Goal: Task Accomplishment & Management: Use online tool/utility

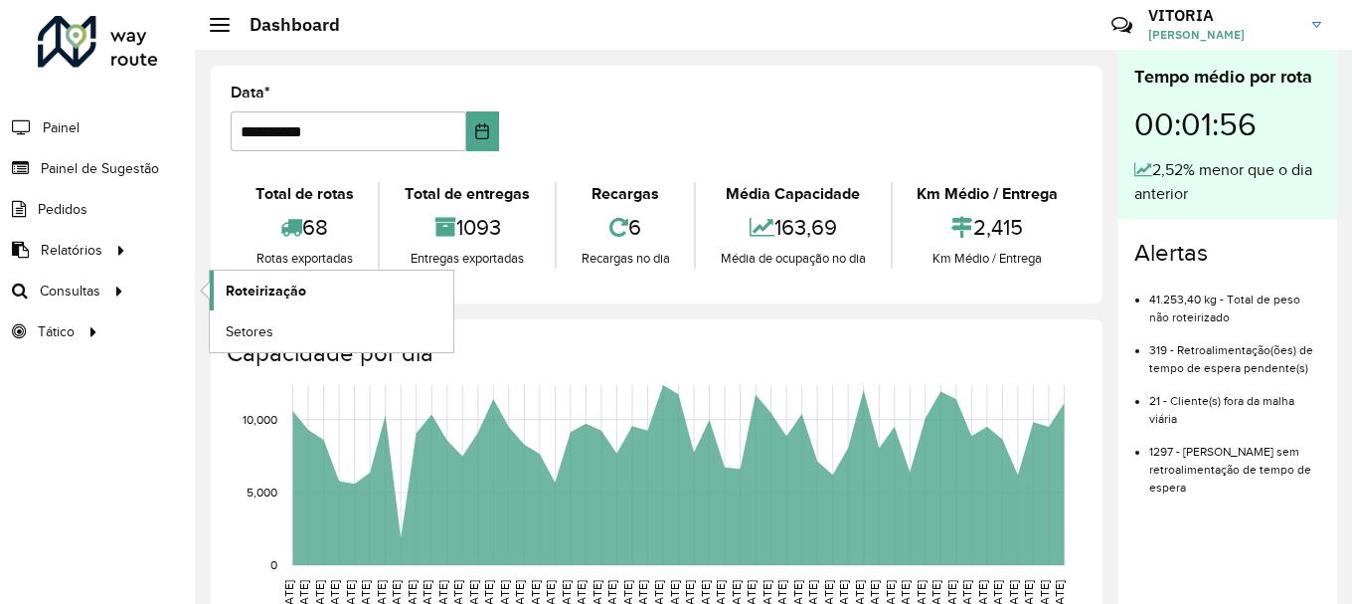
click at [242, 278] on link "Roteirização" at bounding box center [332, 290] width 244 height 40
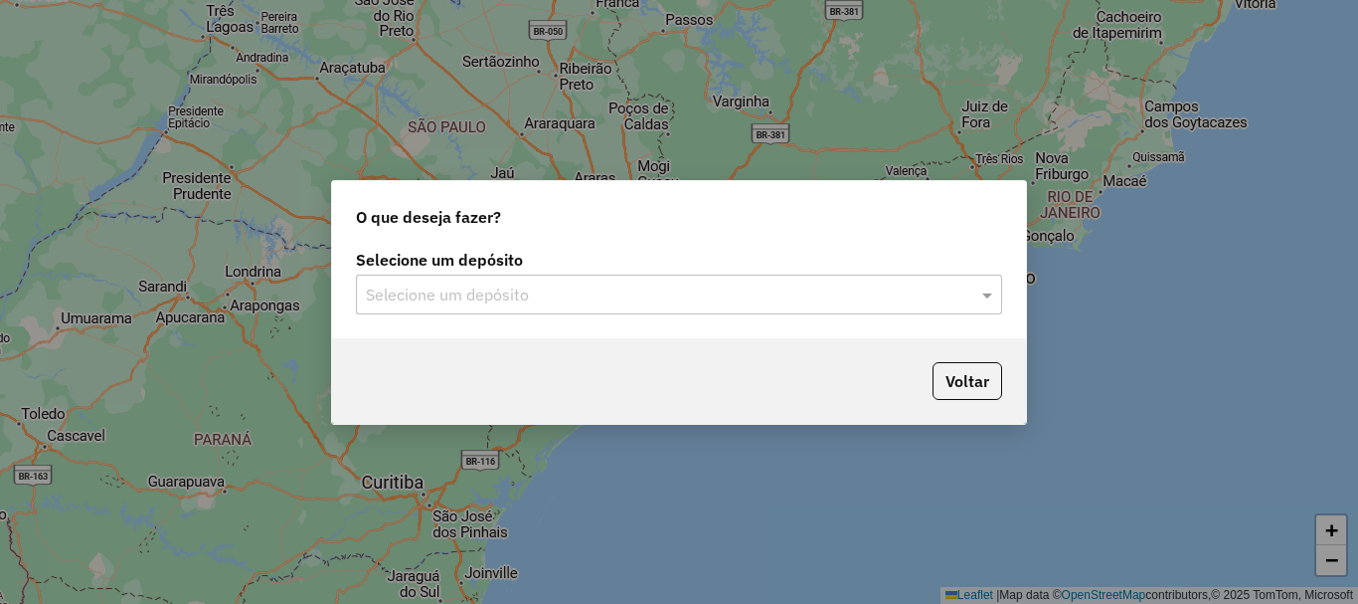
click at [475, 306] on div "Selecione um depósito" at bounding box center [679, 294] width 646 height 40
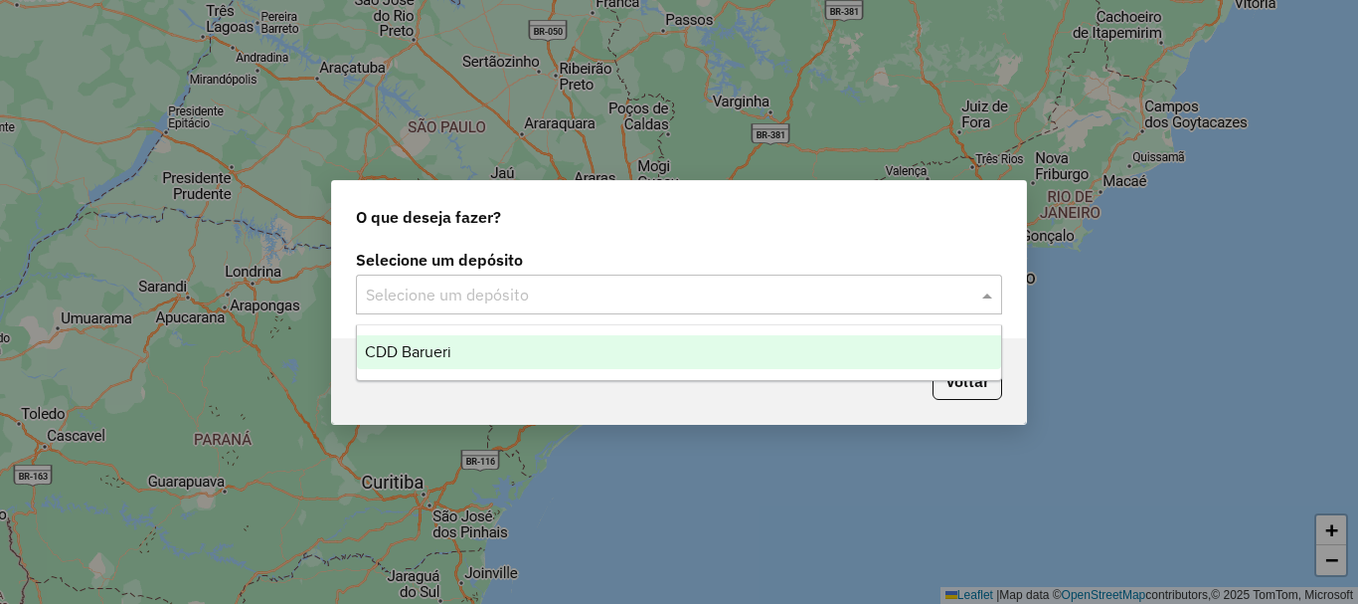
click at [451, 361] on div "CDD Barueri" at bounding box center [679, 352] width 644 height 34
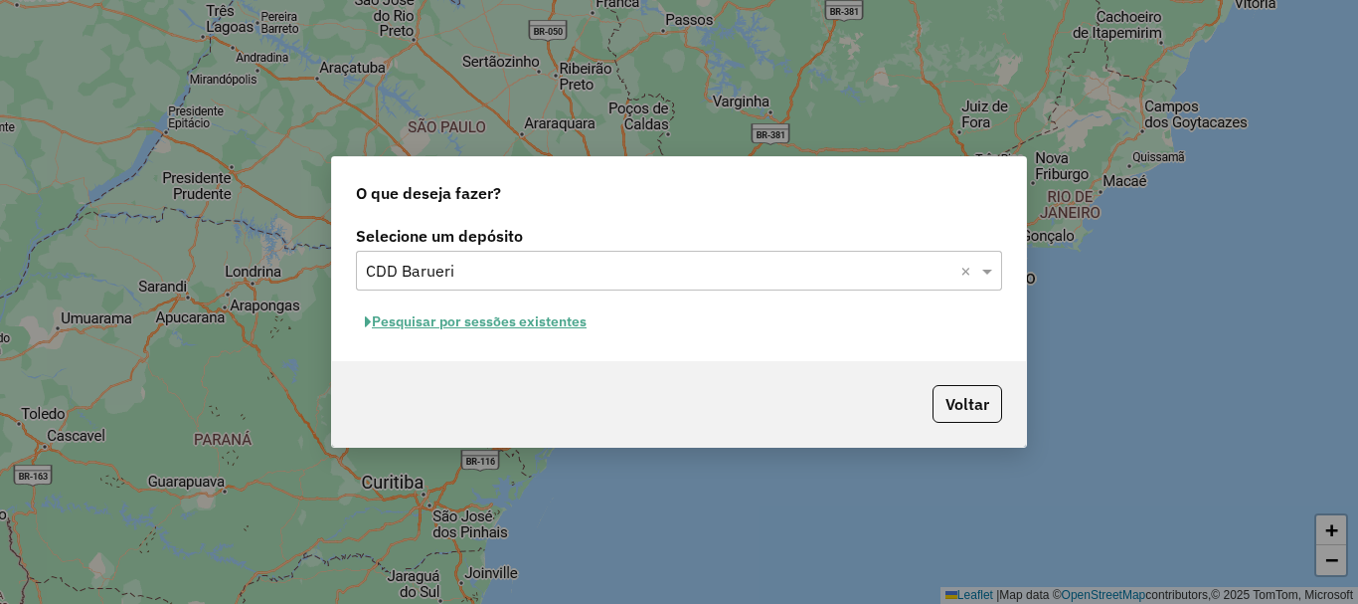
click at [506, 324] on button "Pesquisar por sessões existentes" at bounding box center [476, 321] width 240 height 31
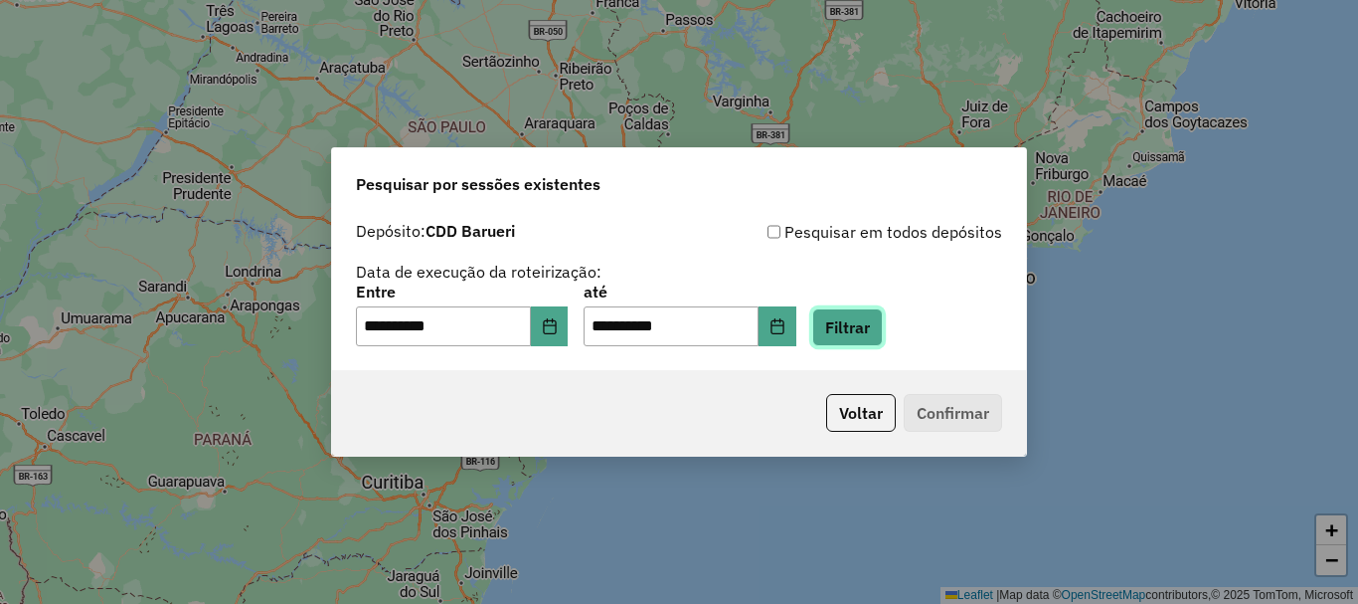
click at [883, 319] on button "Filtrar" at bounding box center [847, 327] width 71 height 38
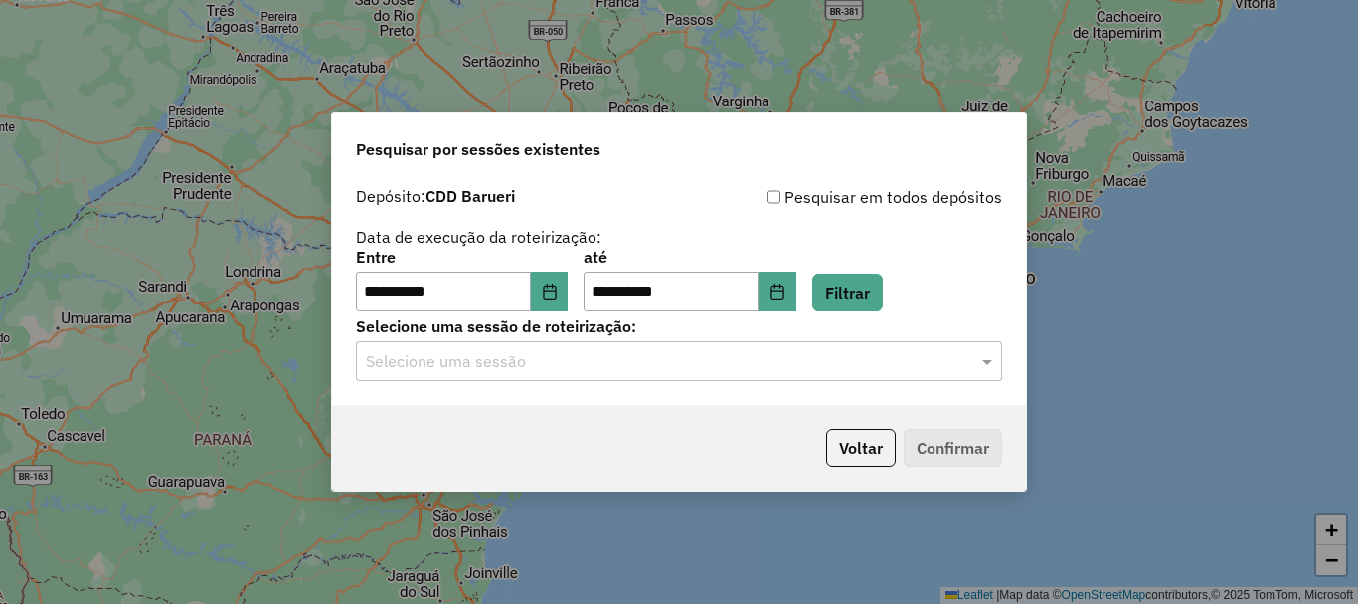
click at [556, 381] on div "**********" at bounding box center [679, 291] width 694 height 228
click at [557, 374] on div "Selecione uma sessão" at bounding box center [679, 361] width 646 height 40
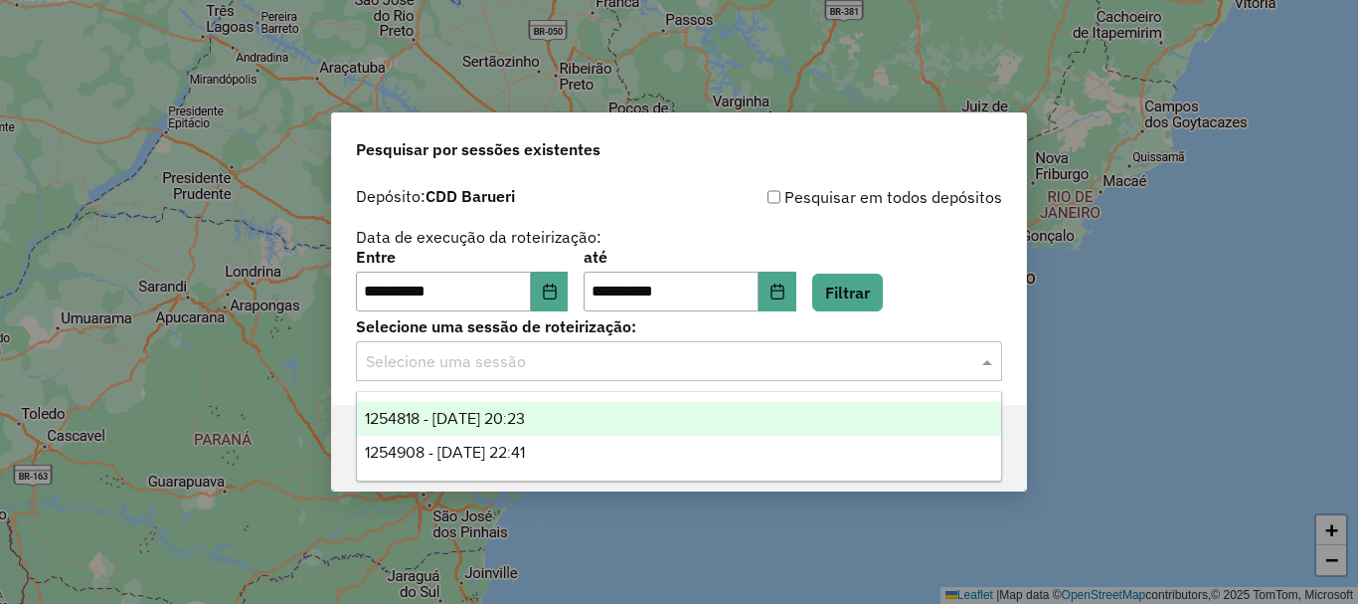
click at [523, 424] on span "1254818 - 28/08/2025 20:23" at bounding box center [445, 418] width 160 height 17
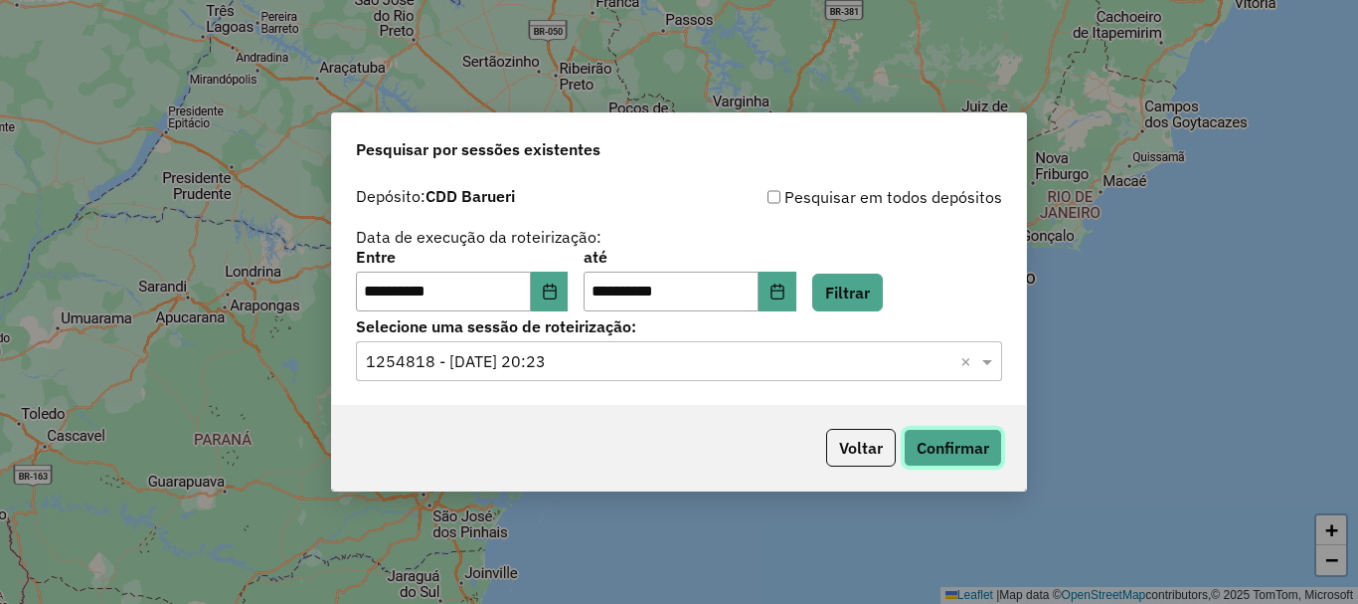
click at [962, 442] on button "Confirmar" at bounding box center [953, 448] width 98 height 38
click at [558, 294] on icon "Choose Date" at bounding box center [550, 291] width 16 height 16
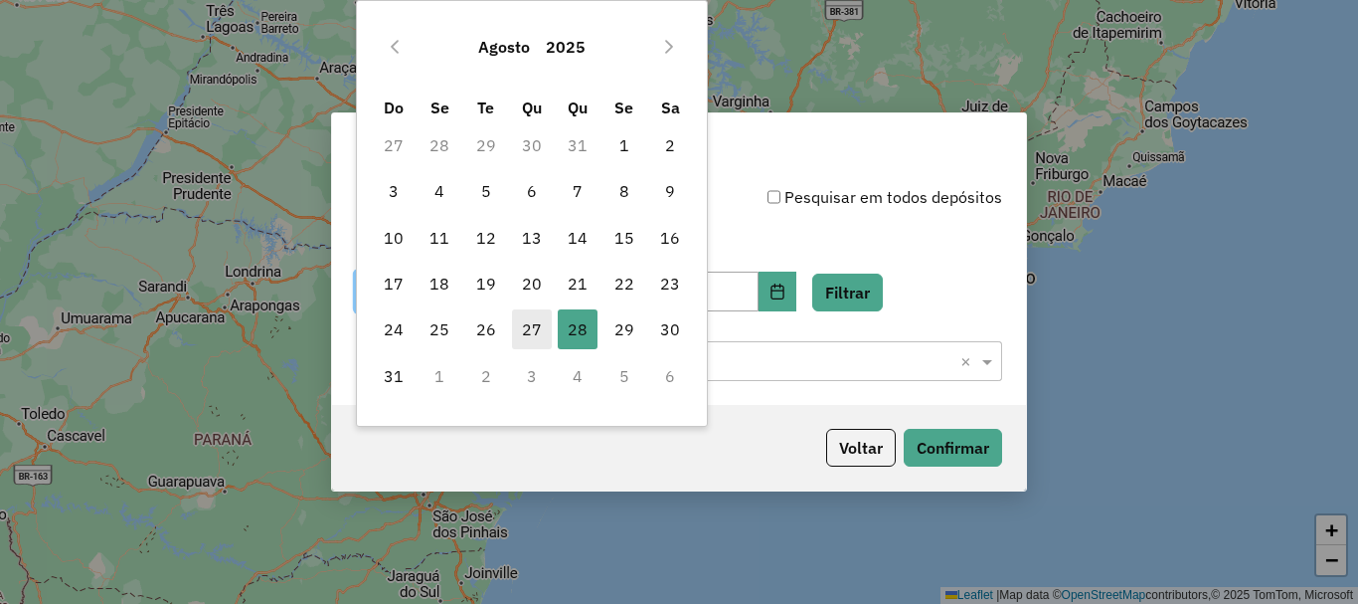
click at [539, 333] on span "27" at bounding box center [532, 329] width 40 height 40
type input "**********"
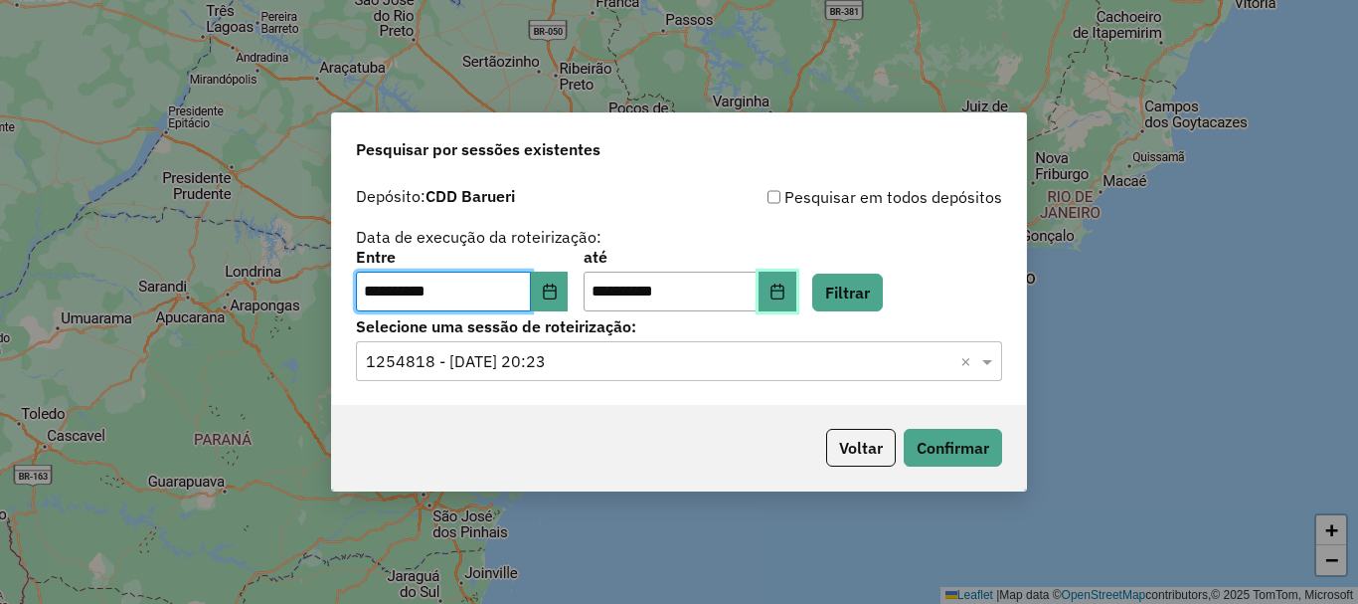
click at [785, 291] on icon "Choose Date" at bounding box center [778, 291] width 16 height 16
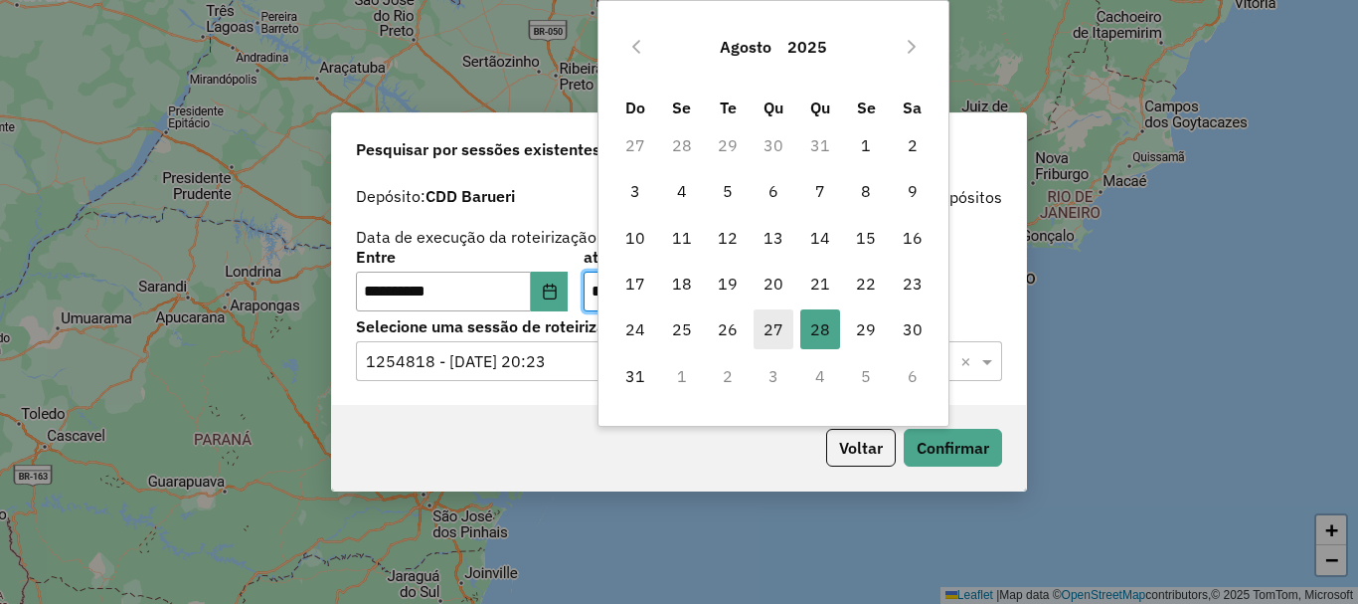
click at [779, 326] on span "27" at bounding box center [774, 329] width 40 height 40
type input "**********"
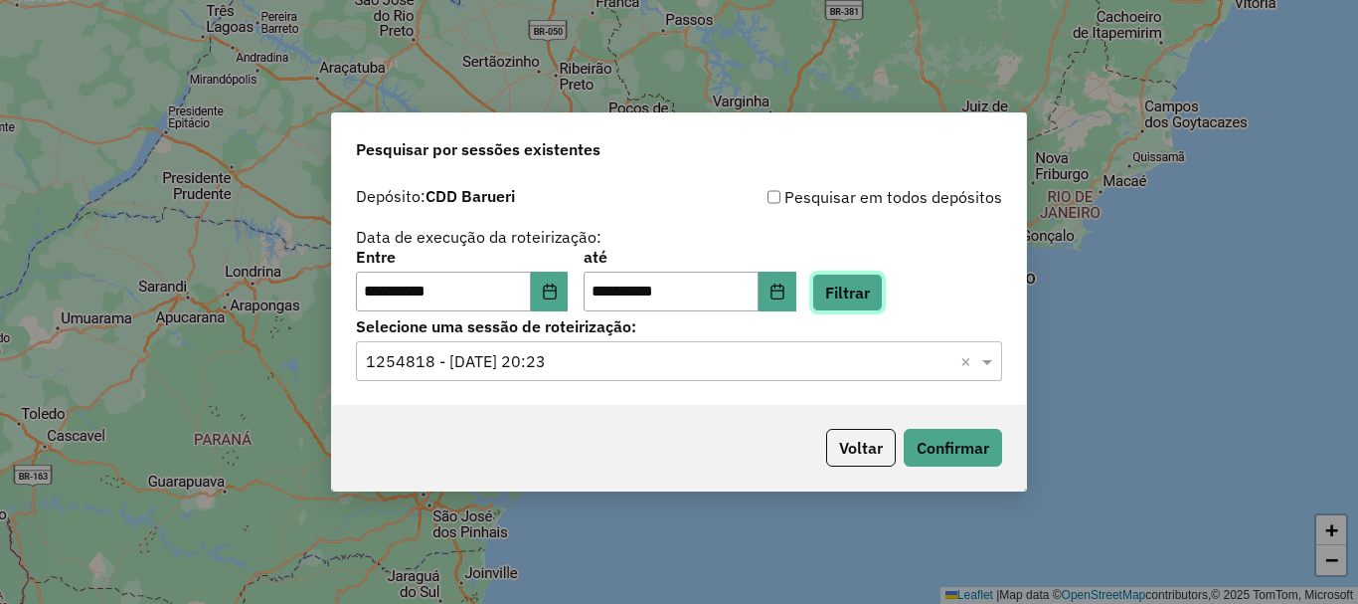
click at [864, 293] on button "Filtrar" at bounding box center [847, 292] width 71 height 38
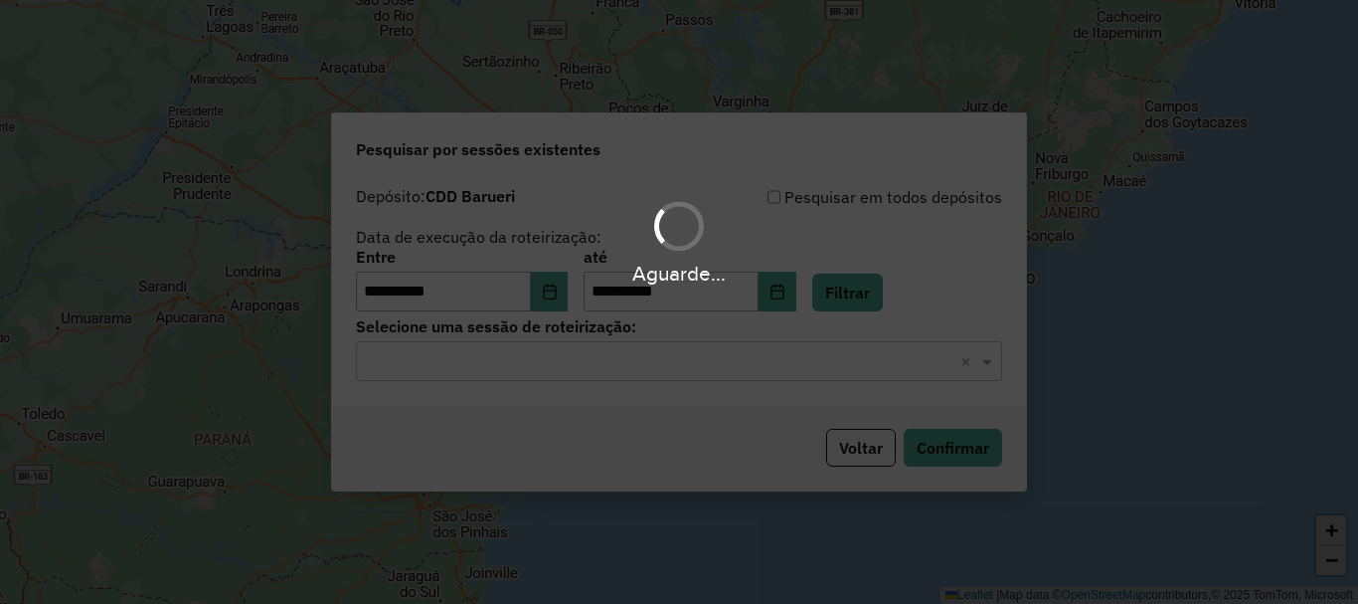
click at [605, 352] on input "text" at bounding box center [659, 362] width 587 height 24
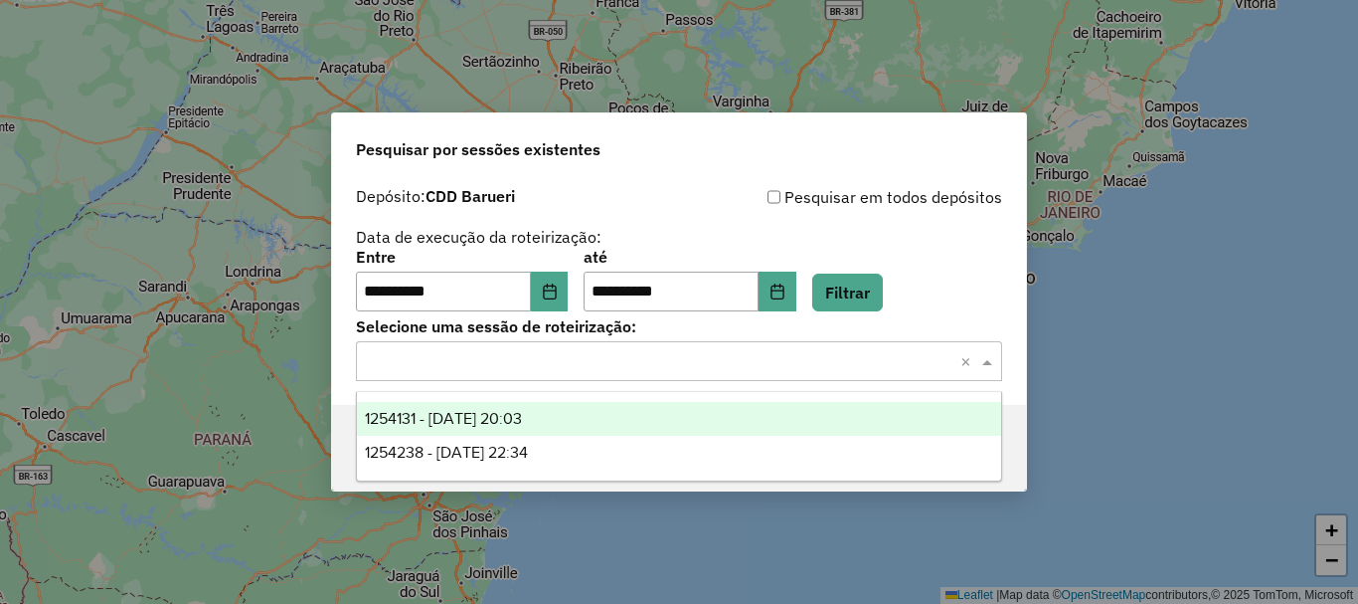
click at [522, 416] on span "1254131 - 27/08/2025 20:03" at bounding box center [443, 418] width 157 height 17
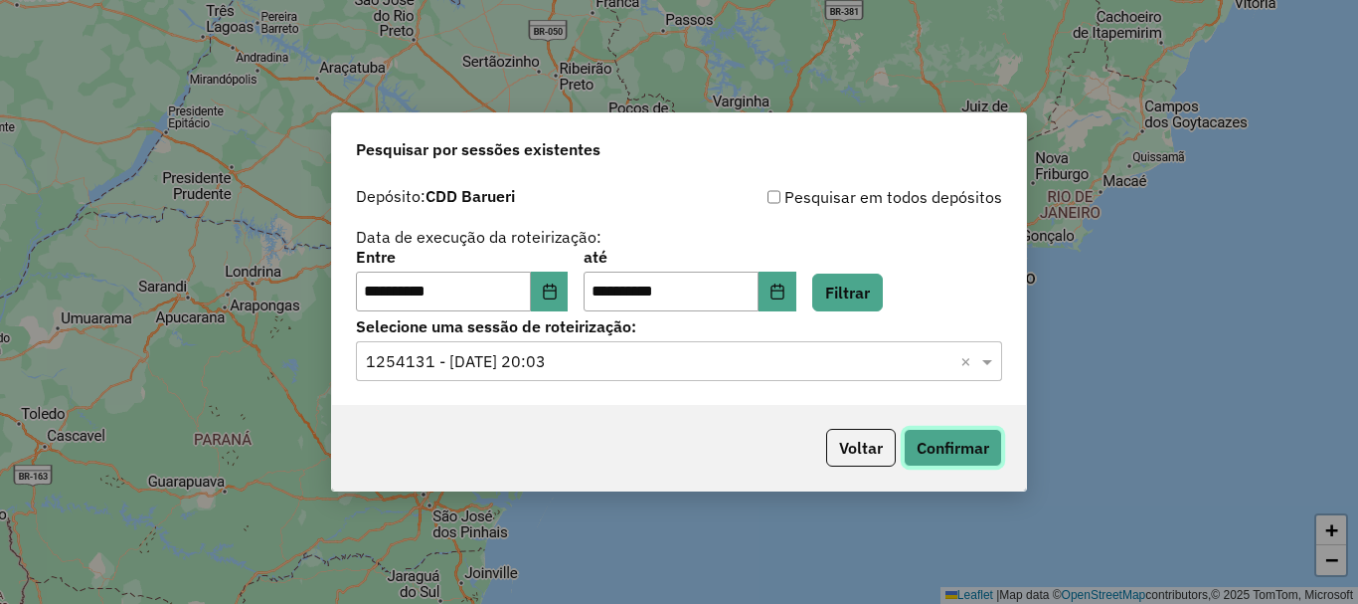
click at [954, 435] on button "Confirmar" at bounding box center [953, 448] width 98 height 38
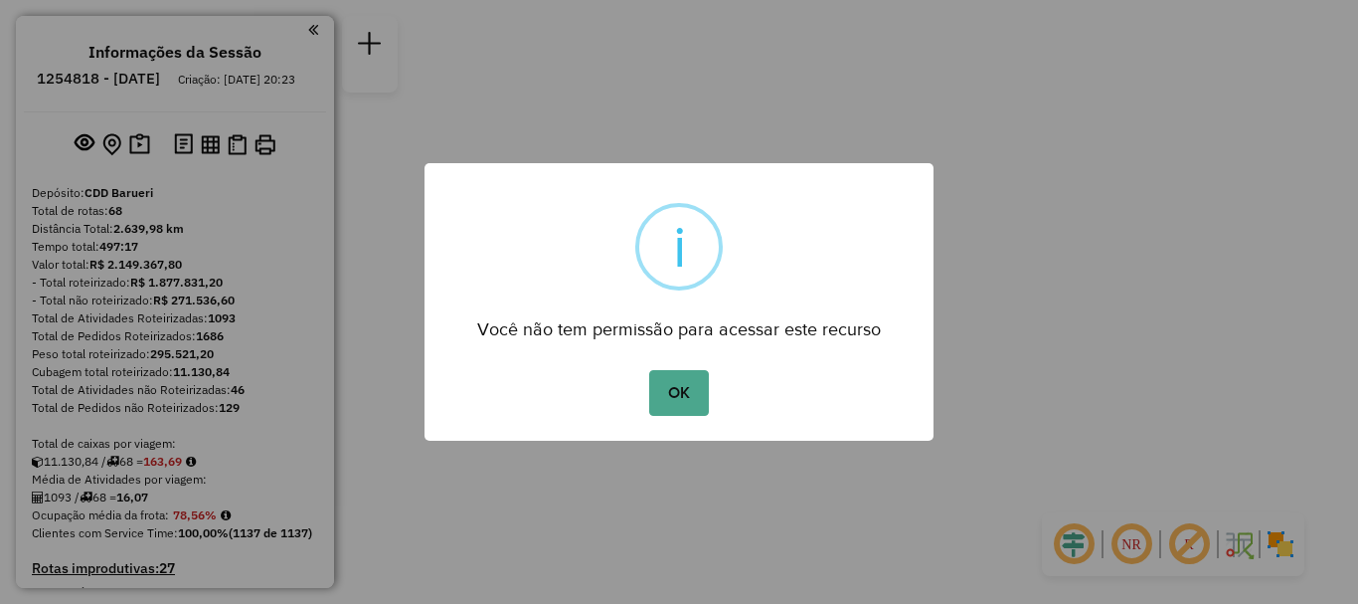
click at [677, 387] on button "OK" at bounding box center [678, 393] width 59 height 46
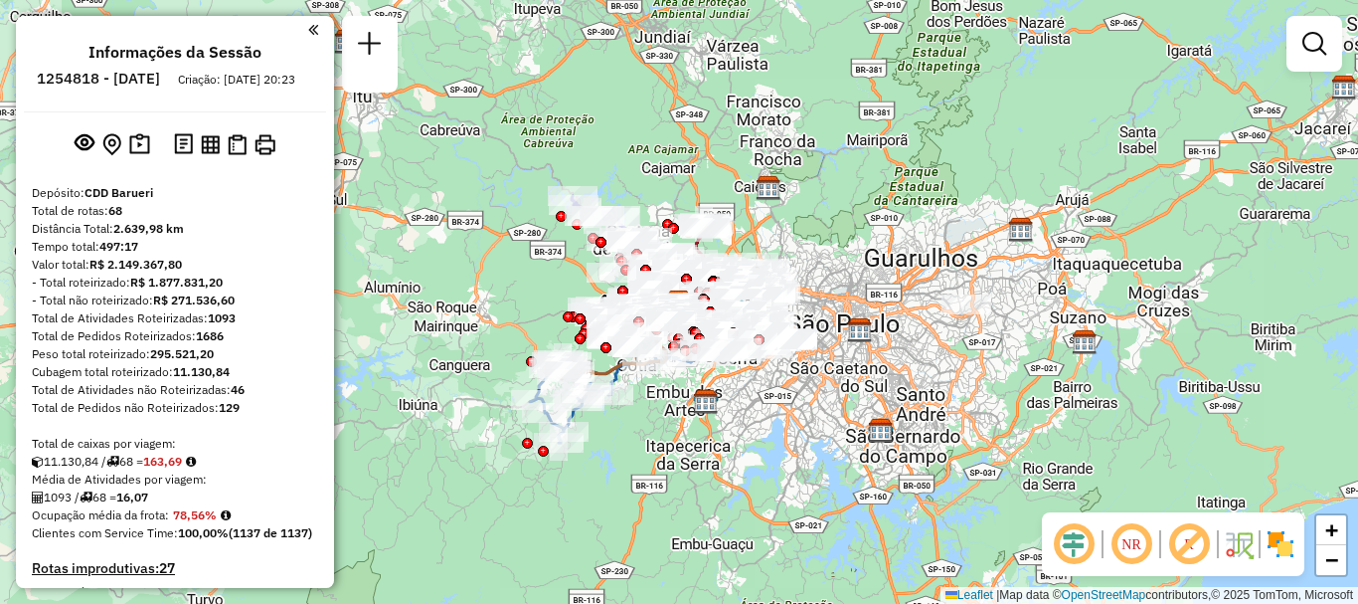
drag, startPoint x: 1123, startPoint y: 546, endPoint x: 1251, endPoint y: 539, distance: 128.4
click at [1124, 546] on em at bounding box center [1132, 544] width 48 height 48
click at [1272, 539] on img at bounding box center [1281, 544] width 32 height 32
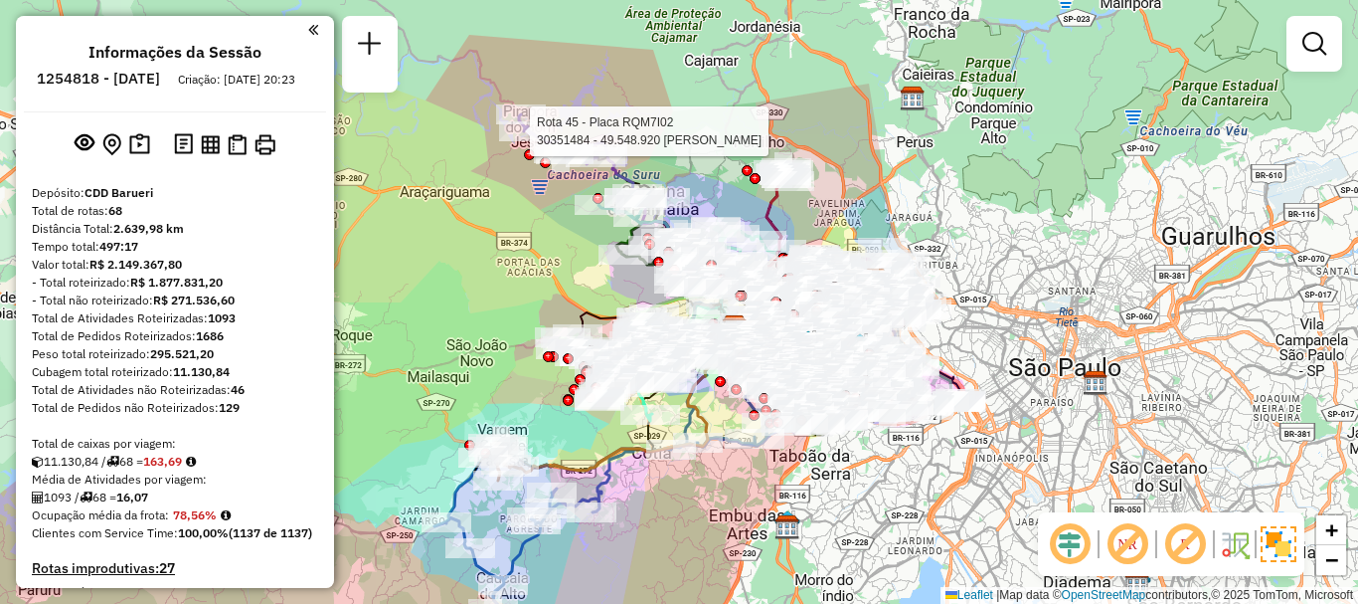
scroll to position [2582, 0]
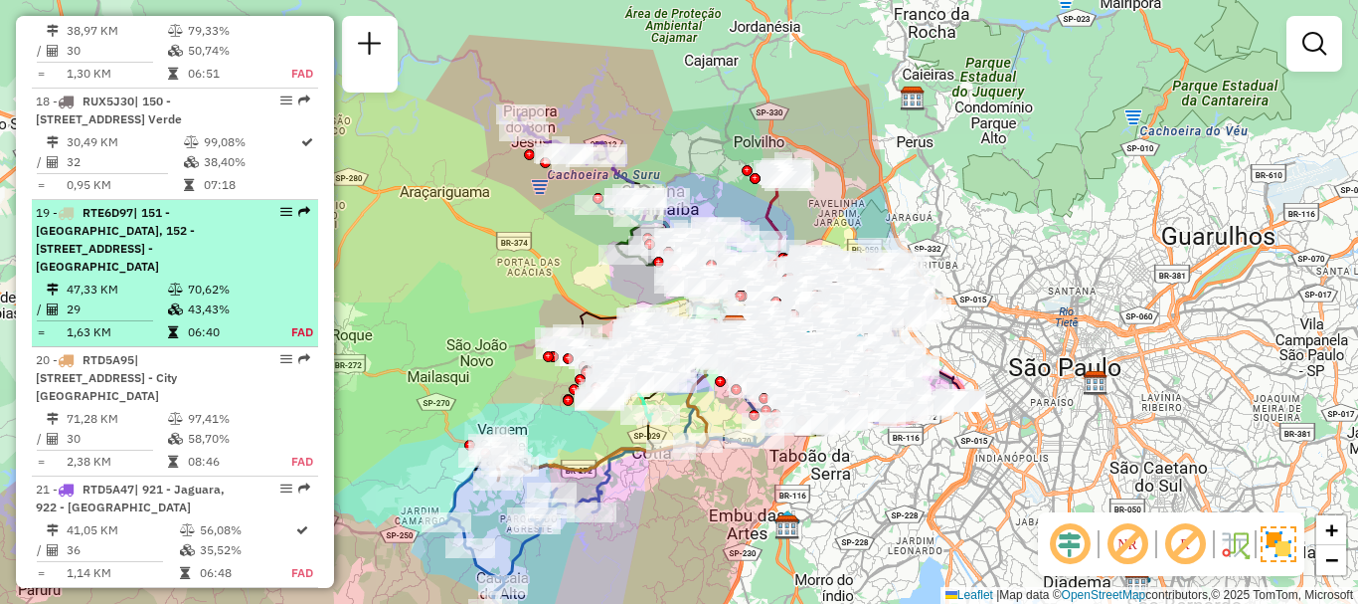
select select "**********"
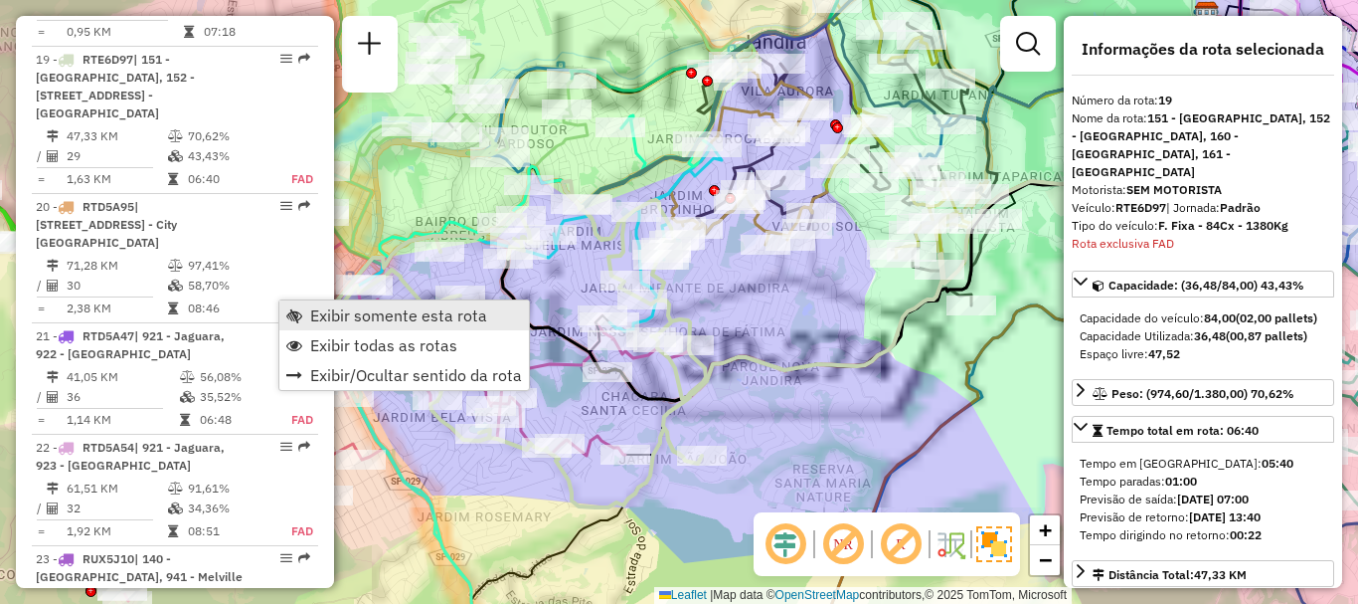
click at [314, 313] on span "Exibir somente esta rota" at bounding box center [398, 315] width 177 height 16
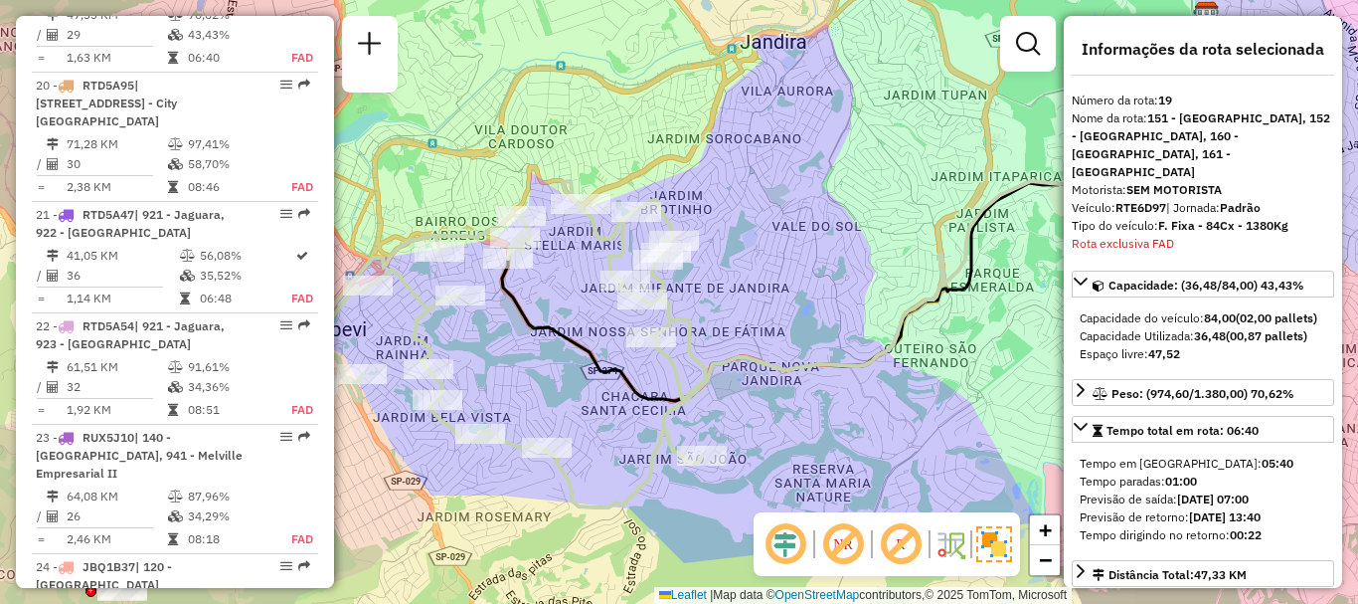
scroll to position [2856, 0]
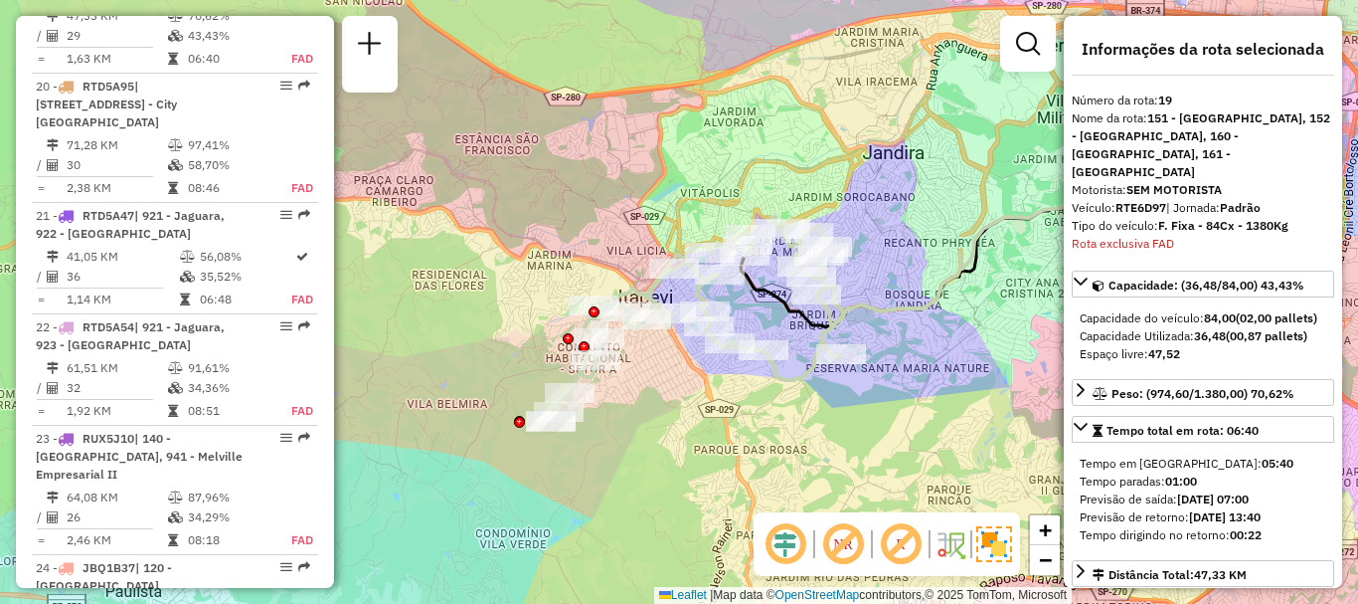
drag, startPoint x: 704, startPoint y: 392, endPoint x: 735, endPoint y: 392, distance: 30.8
click at [735, 392] on div "Janela de atendimento Grade de atendimento Capacidade Transportadoras Veículos …" at bounding box center [679, 302] width 1358 height 604
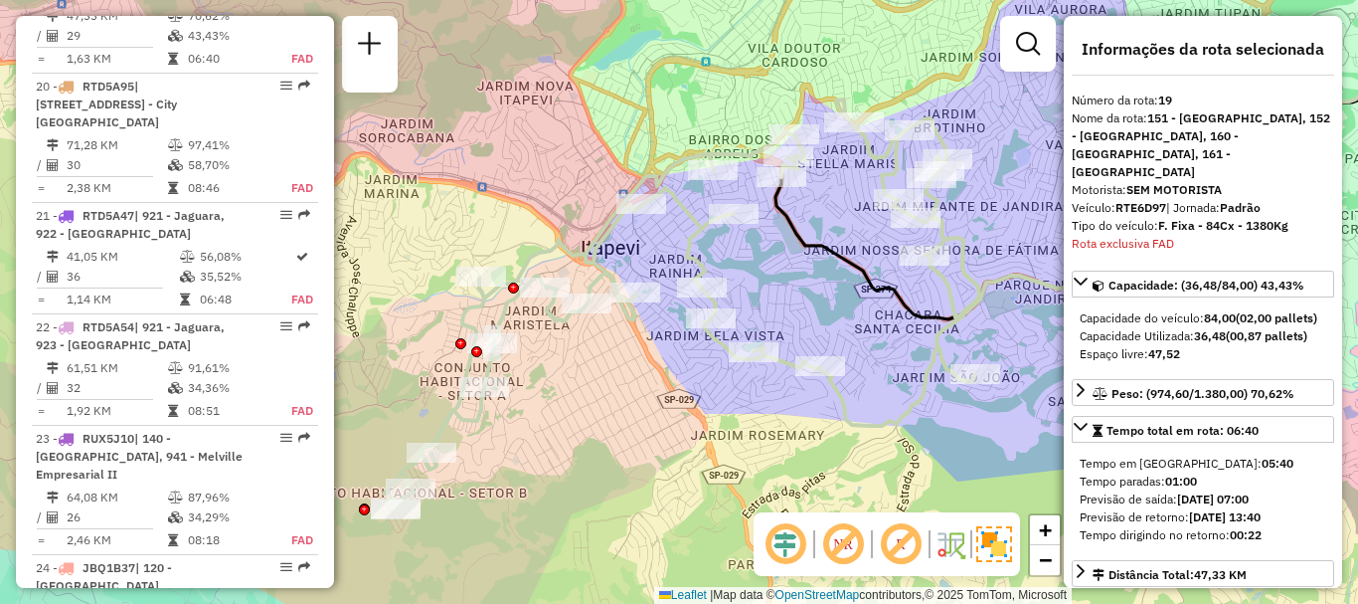
drag, startPoint x: 704, startPoint y: 384, endPoint x: 705, endPoint y: 433, distance: 49.7
click at [705, 433] on div "Janela de atendimento Grade de atendimento Capacidade Transportadoras Veículos …" at bounding box center [679, 302] width 1358 height 604
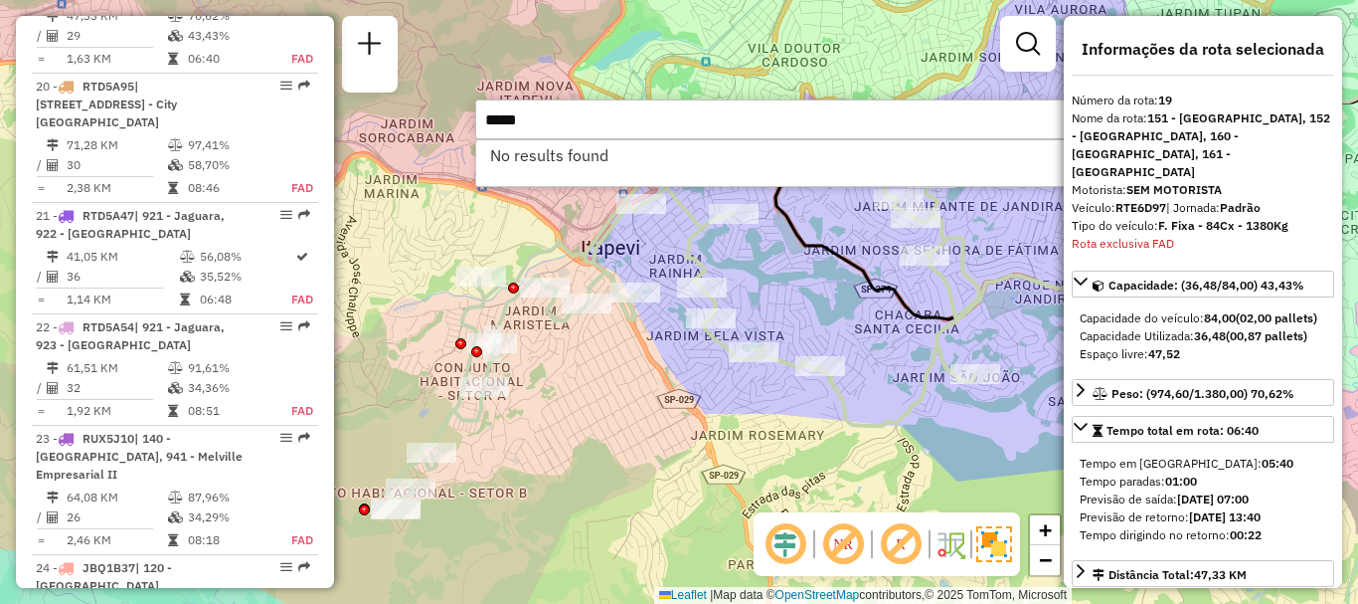
drag, startPoint x: 549, startPoint y: 123, endPoint x: 393, endPoint y: 130, distance: 156.3
click at [393, 130] on hb-router-mapa "Informações da Sessão 1254818 - 28/08/2025 Criação: 27/08/2025 20:23 Depósito: …" at bounding box center [679, 302] width 1358 height 604
type input "*****"
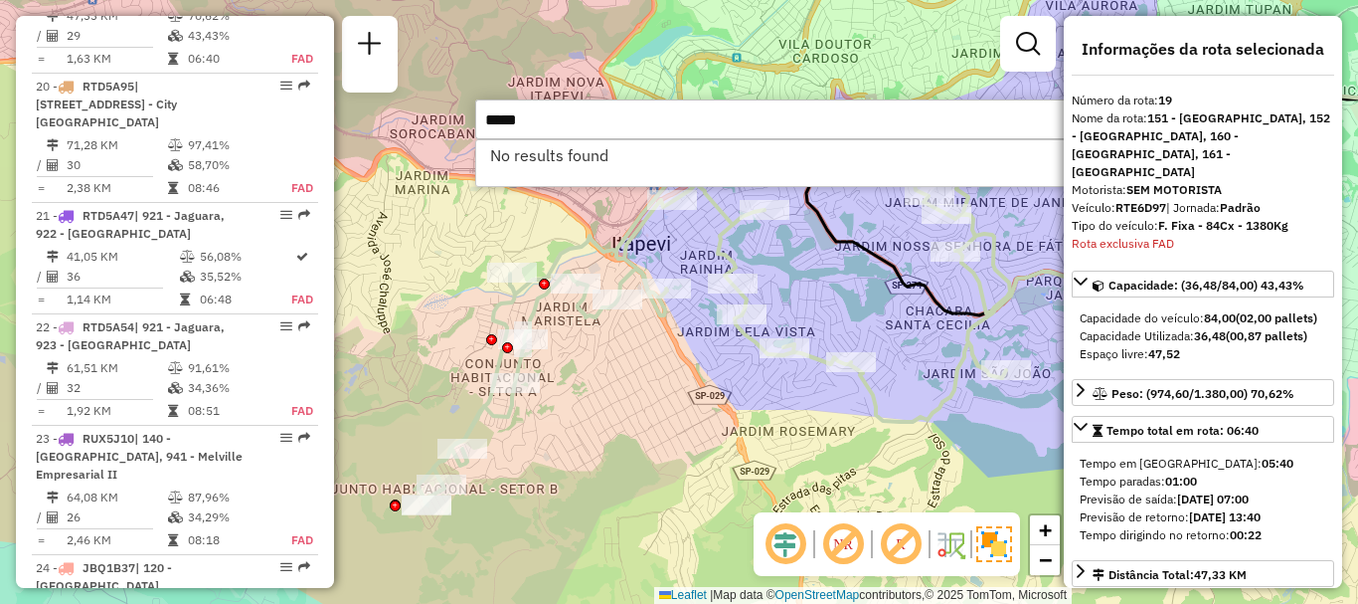
drag, startPoint x: 594, startPoint y: 436, endPoint x: 681, endPoint y: 444, distance: 87.9
click at [681, 444] on div "Janela de atendimento Grade de atendimento Capacidade Transportadoras Veículos …" at bounding box center [679, 302] width 1358 height 604
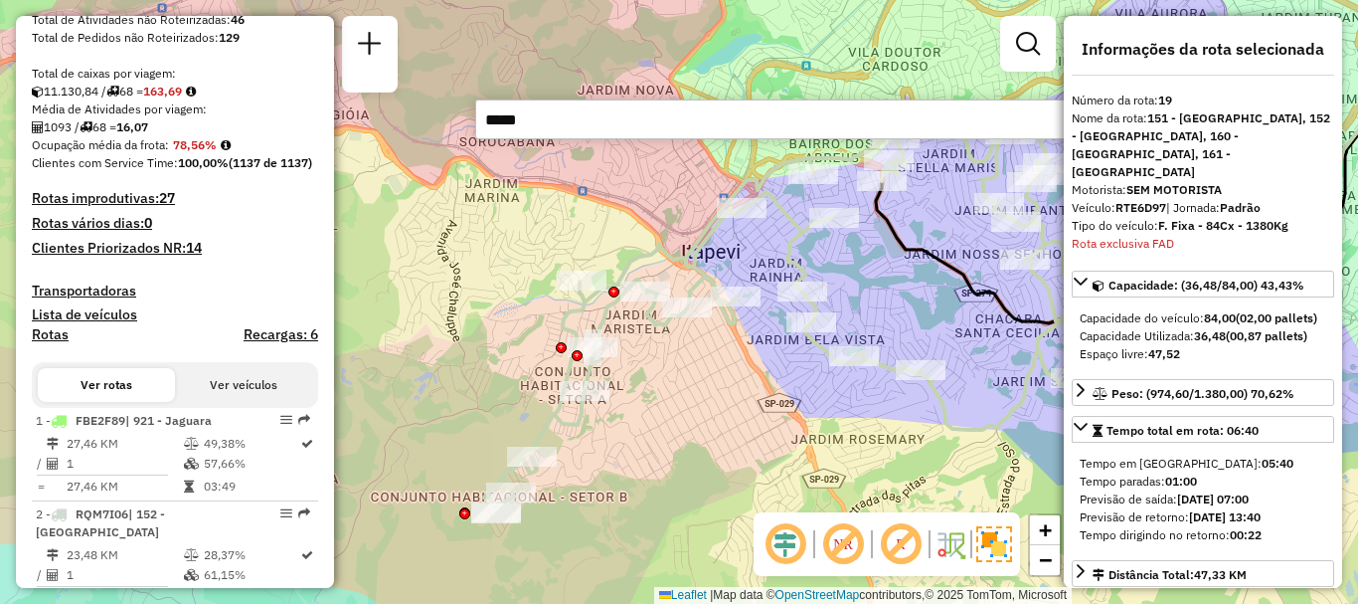
scroll to position [0, 0]
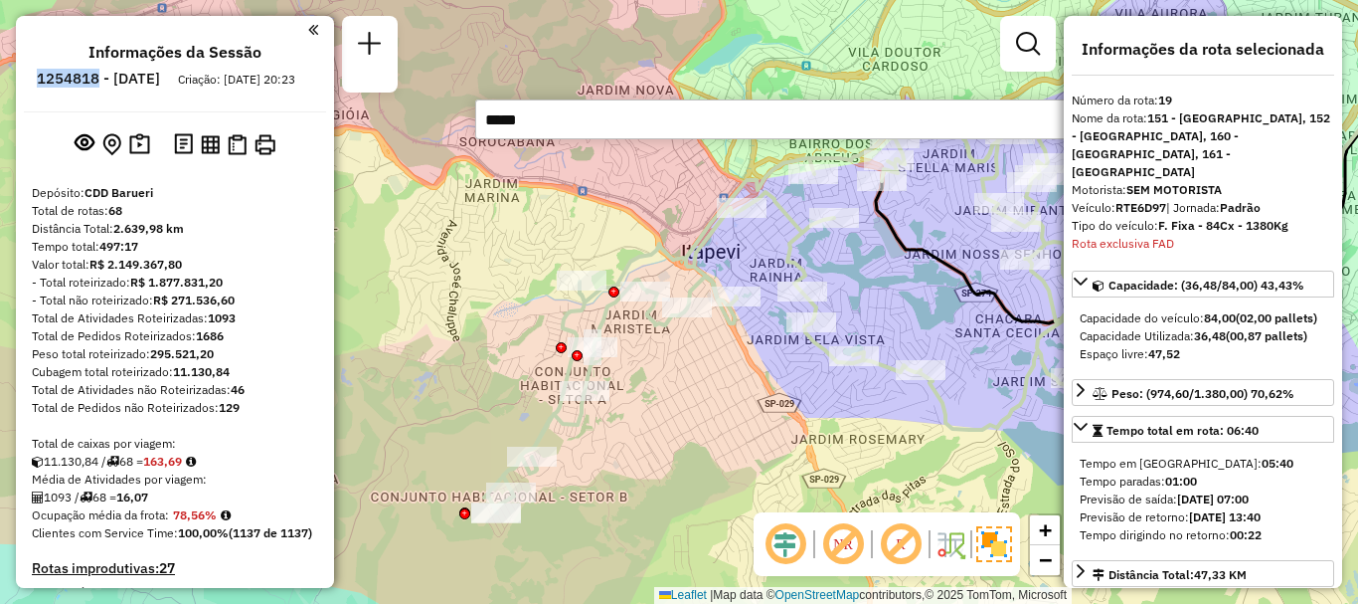
drag, startPoint x: 153, startPoint y: 82, endPoint x: 79, endPoint y: 74, distance: 75.0
click at [79, 74] on ul "Informações da Sessão 1254818 - 28/08/2025 Criação: 27/08/2025 20:23" at bounding box center [175, 69] width 302 height 53
copy h6 "1254818"
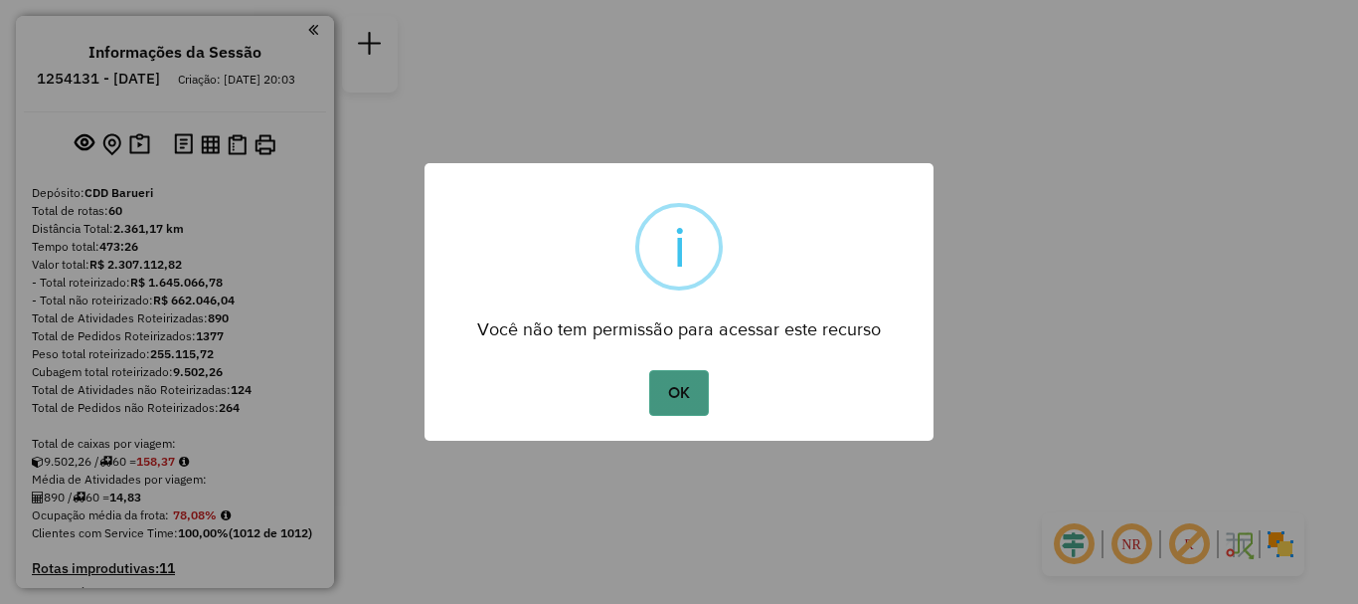
click at [695, 387] on button "OK" at bounding box center [678, 393] width 59 height 46
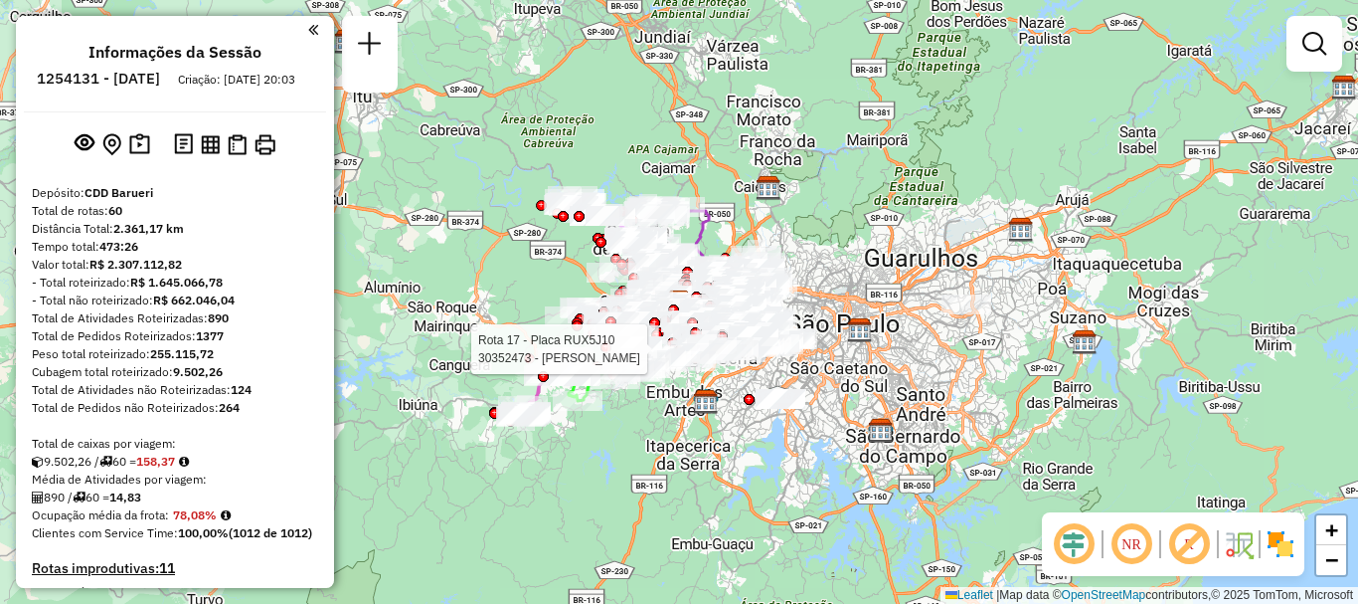
scroll to position [2172, 0]
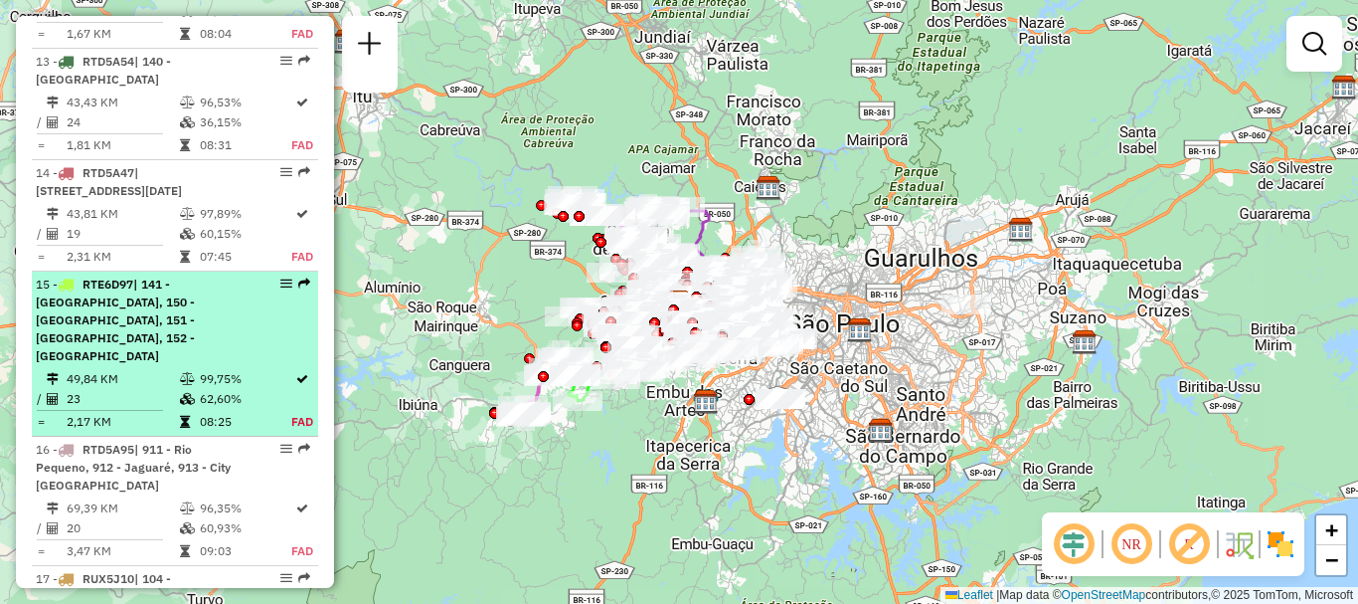
select select "**********"
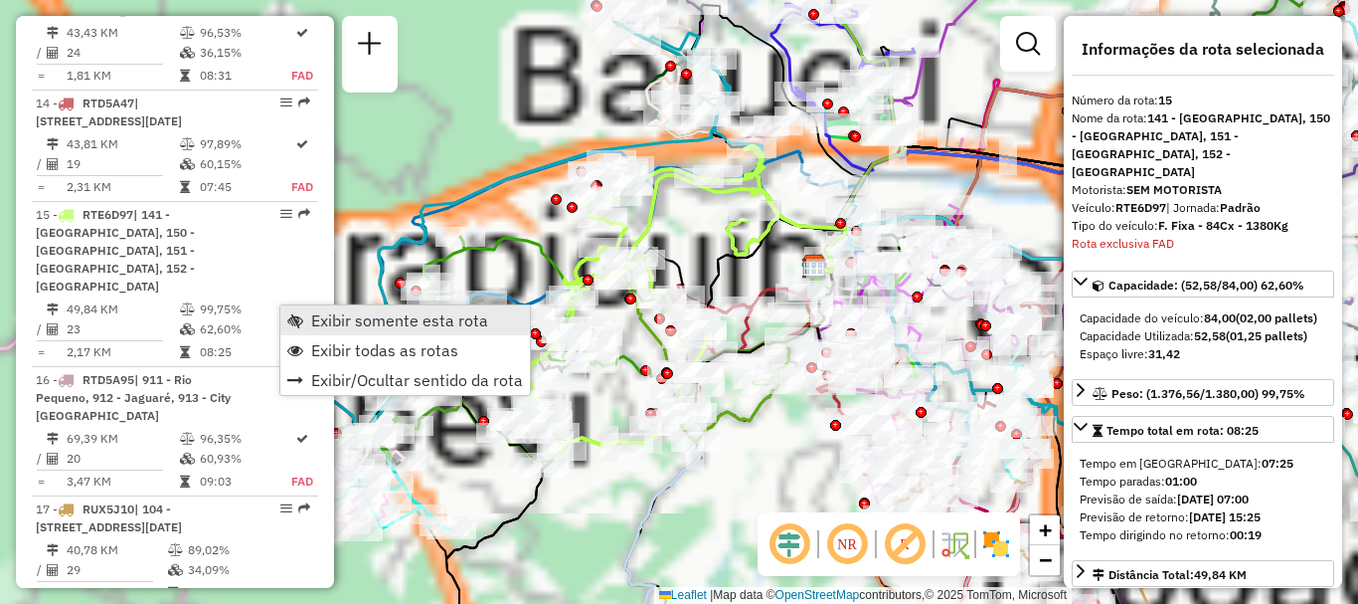
click at [303, 315] on link "Exibir somente esta rota" at bounding box center [405, 320] width 250 height 30
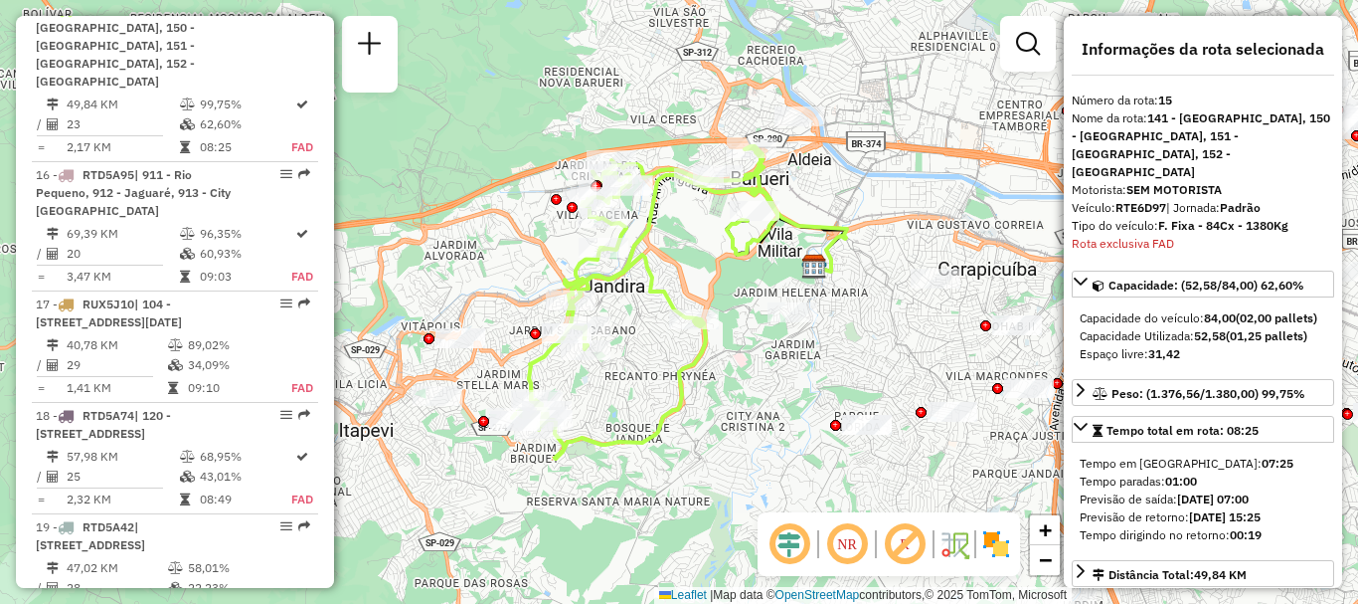
scroll to position [2446, 0]
click at [850, 541] on em at bounding box center [847, 544] width 48 height 48
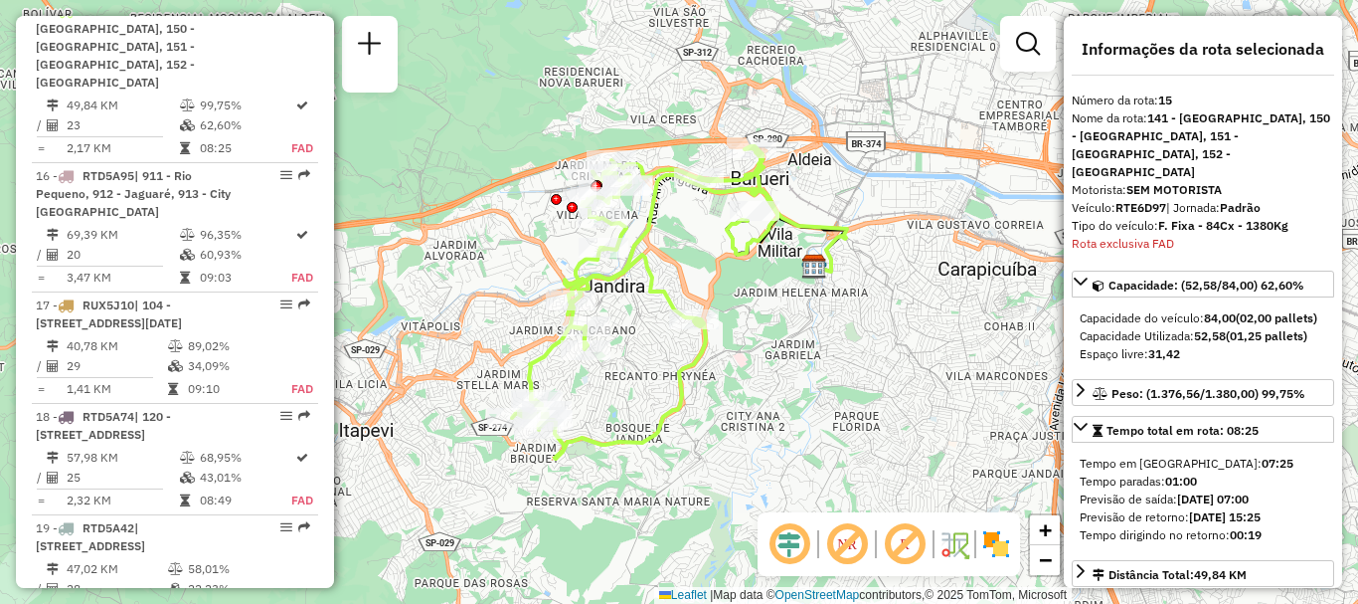
click at [997, 542] on img at bounding box center [996, 544] width 32 height 32
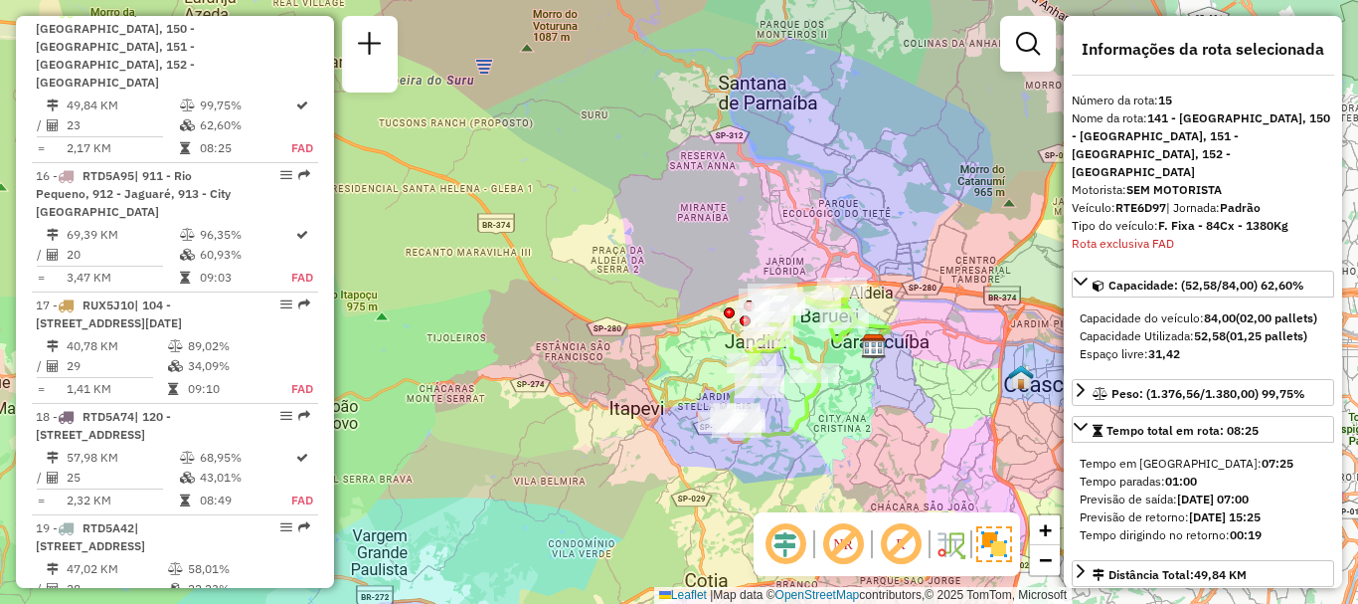
drag, startPoint x: 812, startPoint y: 376, endPoint x: 902, endPoint y: 401, distance: 92.9
click at [902, 401] on div "Janela de atendimento Grade de atendimento Capacidade Transportadoras Veículos …" at bounding box center [679, 302] width 1358 height 604
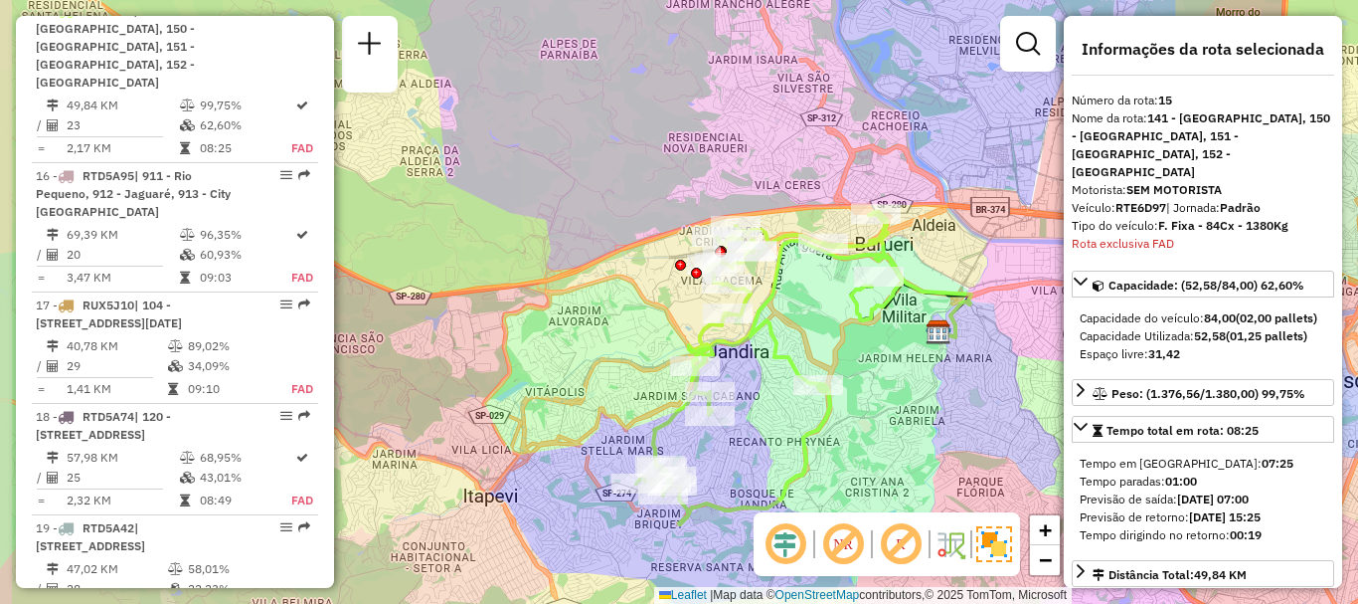
drag, startPoint x: 841, startPoint y: 358, endPoint x: 854, endPoint y: 356, distance: 13.1
click at [854, 356] on div "Janela de atendimento Grade de atendimento Capacidade Transportadoras Veículos …" at bounding box center [679, 302] width 1358 height 604
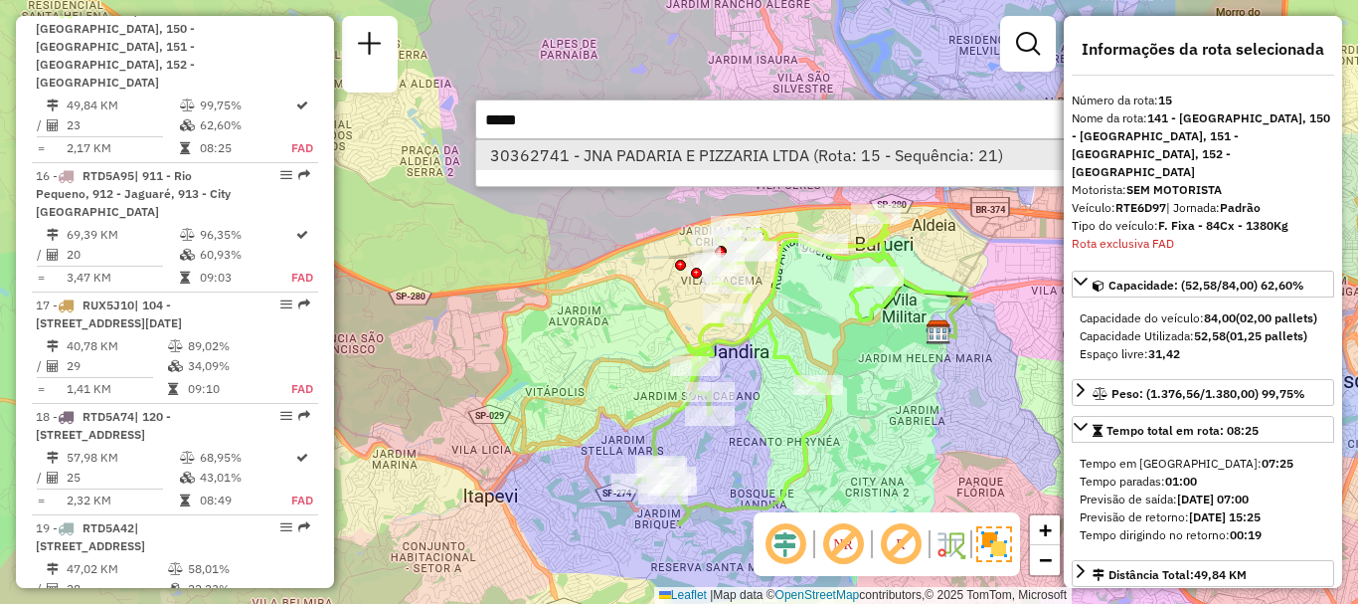
type input "*****"
click at [664, 164] on li "30362741 - JNA PADARIA E PIZZARIA LTDA (Rota: 15 - Sequência: 21)" at bounding box center [773, 155] width 595 height 30
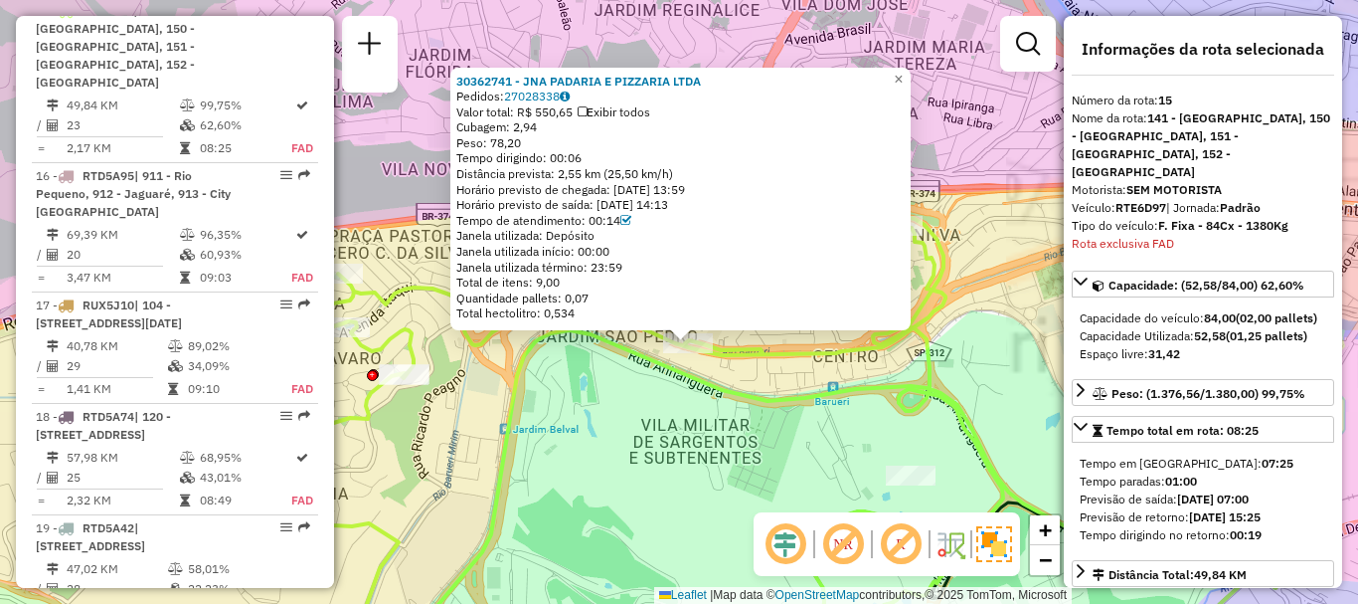
drag, startPoint x: 749, startPoint y: 361, endPoint x: 798, endPoint y: 379, distance: 52.8
click at [798, 379] on div "30362741 - JNA PADARIA E PIZZARIA LTDA Pedidos: 27028338 Valor total: R$ 550,65…" at bounding box center [679, 302] width 1358 height 604
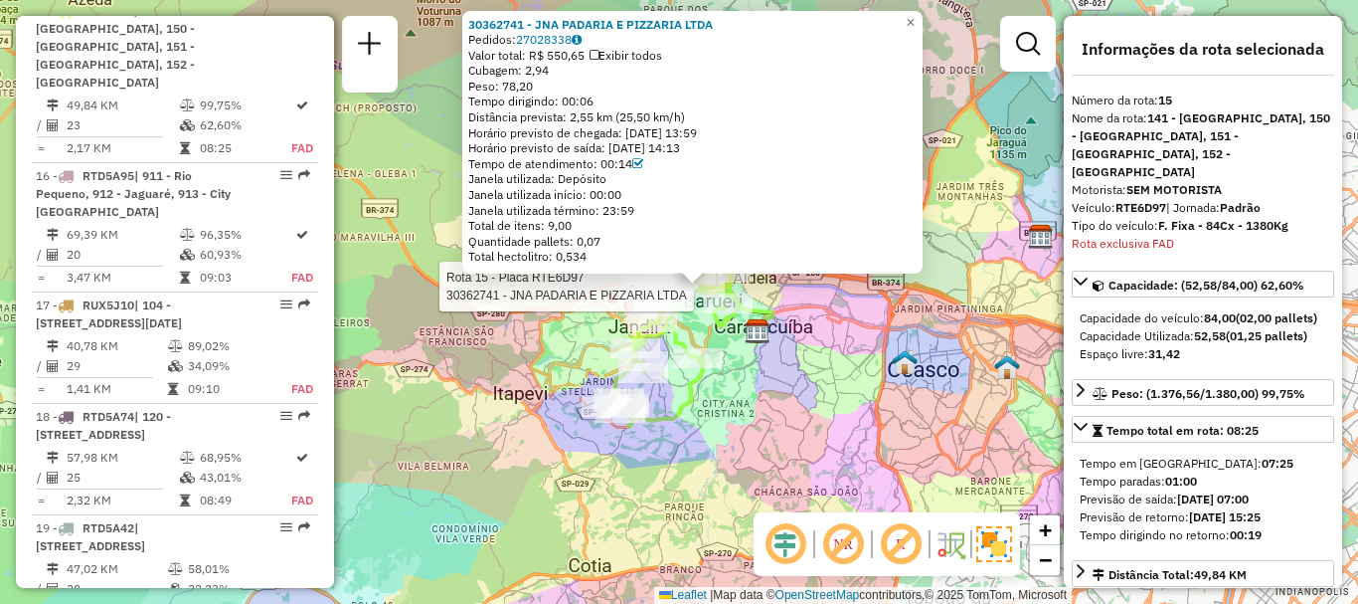
click at [780, 402] on div "Rota 15 - Placa RTE6D97 30308737 - [PERSON_NAME] Rota 15 - Placa RTE6D97 303627…" at bounding box center [679, 302] width 1358 height 604
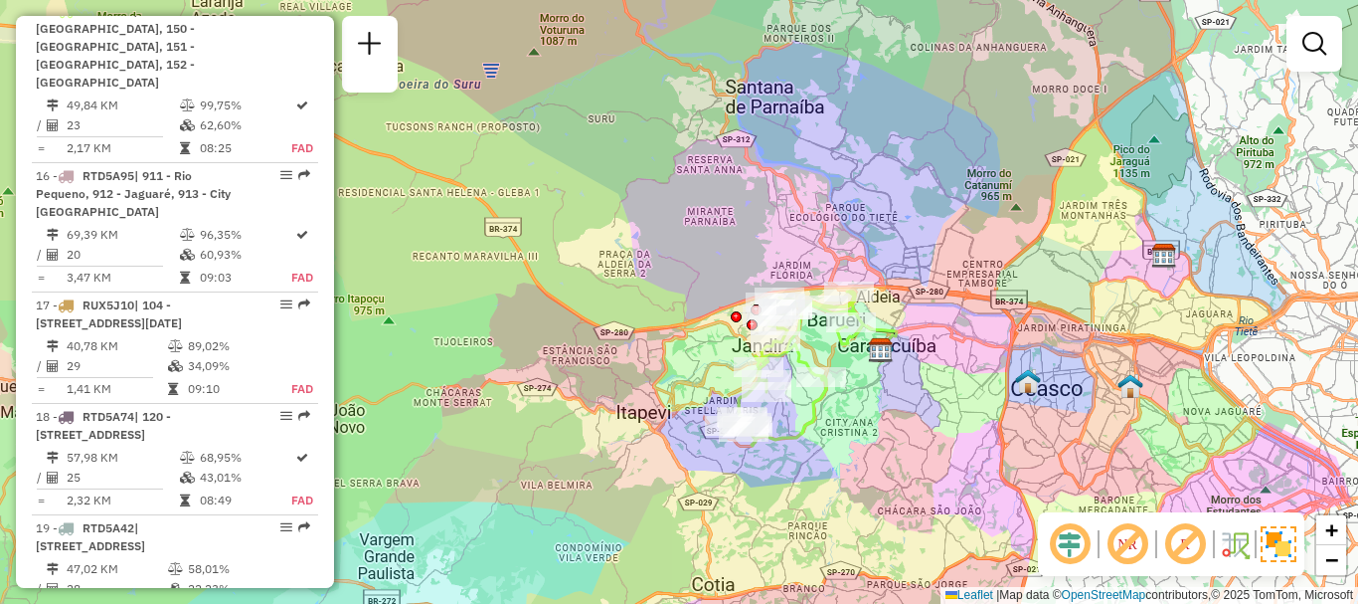
drag, startPoint x: 938, startPoint y: 331, endPoint x: 1061, endPoint y: 350, distance: 124.7
click at [1061, 350] on div "Janela de atendimento Grade de atendimento Capacidade Transportadoras Veículos …" at bounding box center [679, 302] width 1358 height 604
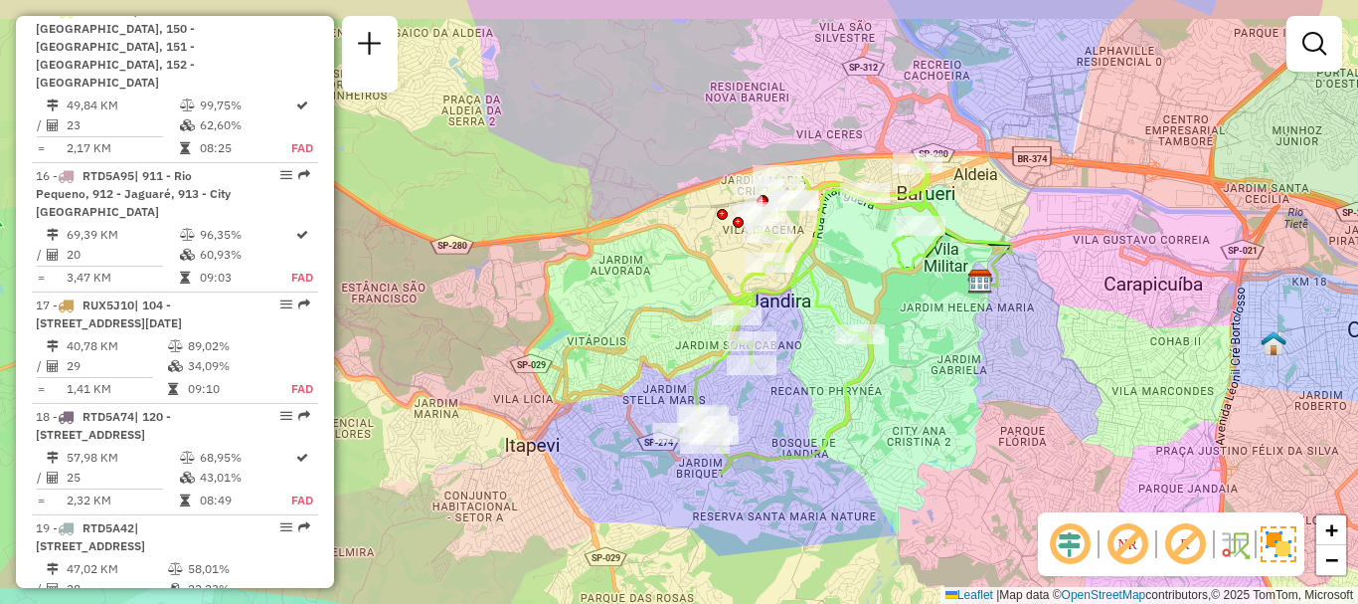
drag, startPoint x: 843, startPoint y: 259, endPoint x: 845, endPoint y: 289, distance: 30.9
click at [845, 289] on div "Janela de atendimento Grade de atendimento Capacidade Transportadoras Veículos …" at bounding box center [679, 302] width 1358 height 604
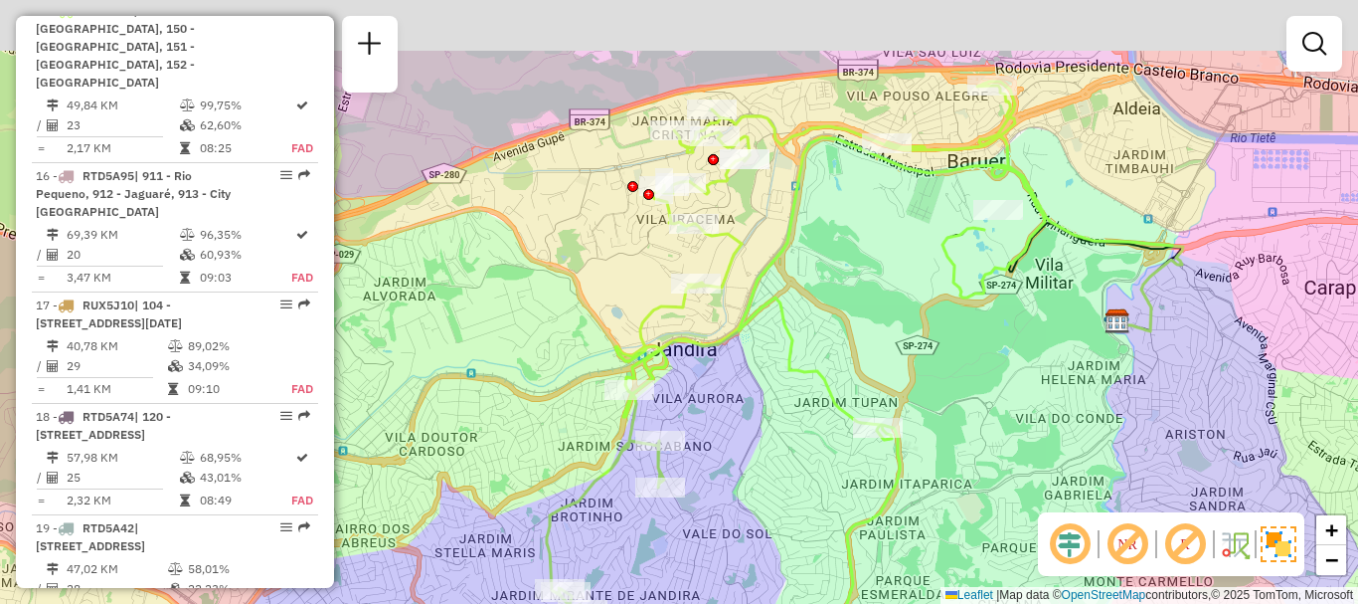
drag, startPoint x: 894, startPoint y: 125, endPoint x: 880, endPoint y: 249, distance: 124.1
click at [880, 249] on div "Janela de atendimento Grade de atendimento Capacidade Transportadoras Veículos …" at bounding box center [679, 302] width 1358 height 604
